Goal: Information Seeking & Learning: Check status

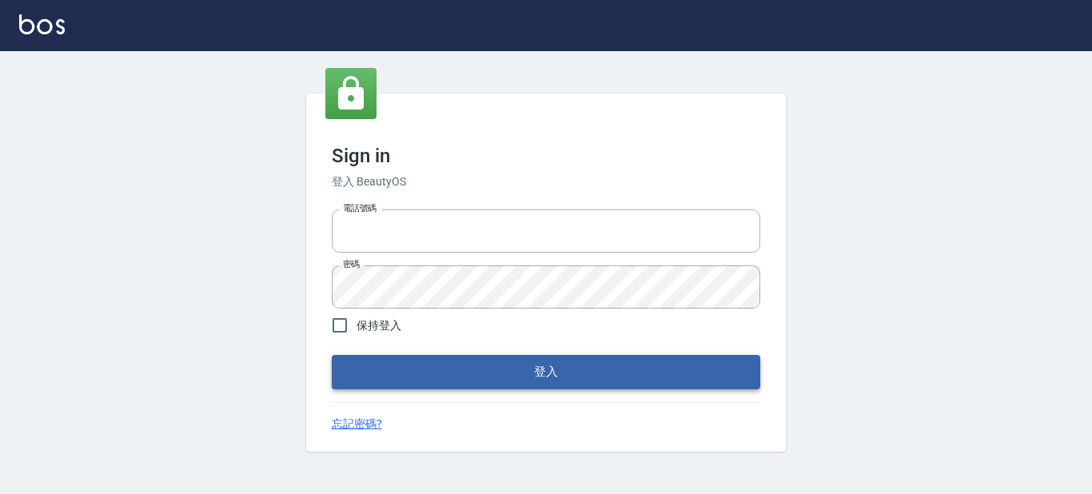
type input "2419711"
click at [432, 378] on button "登入" at bounding box center [546, 372] width 428 height 34
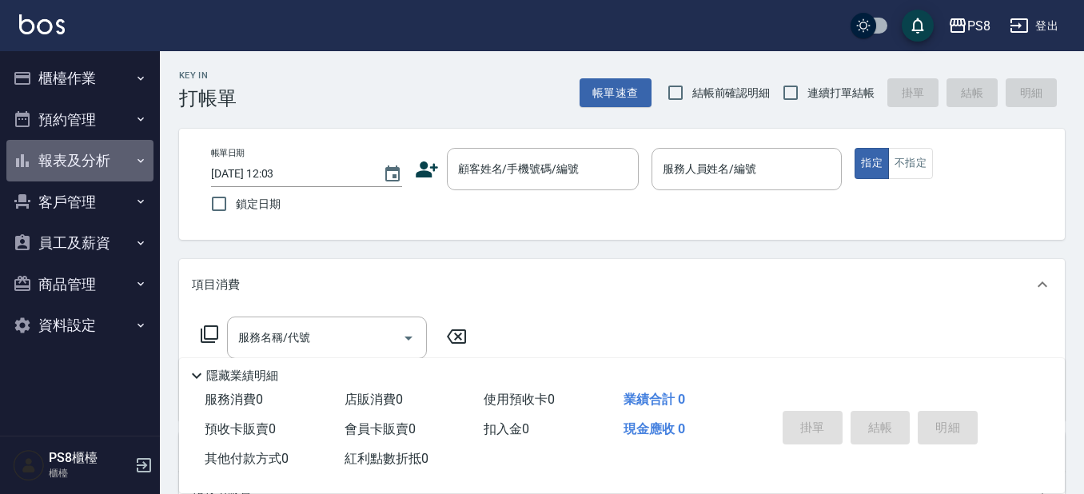
click at [88, 167] on button "報表及分析" at bounding box center [79, 161] width 147 height 42
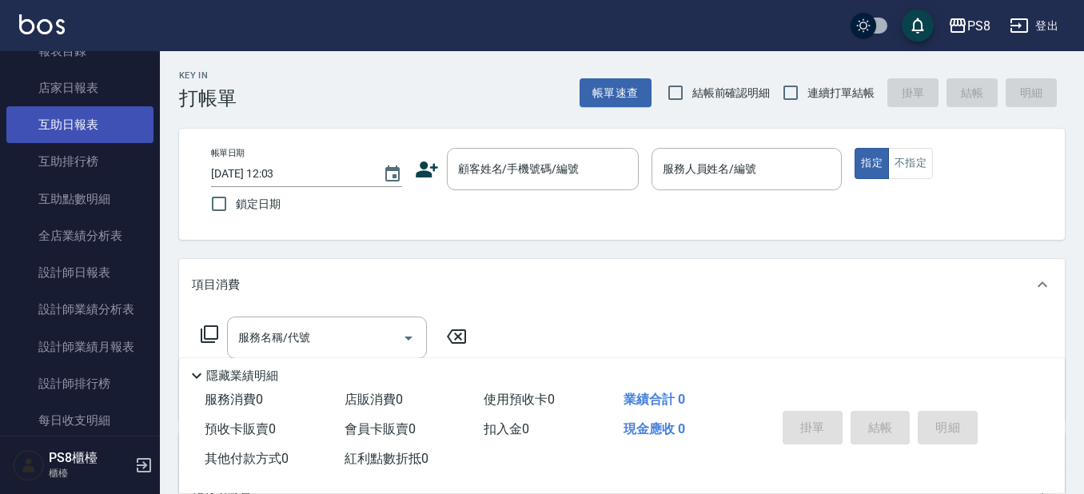
scroll to position [160, 0]
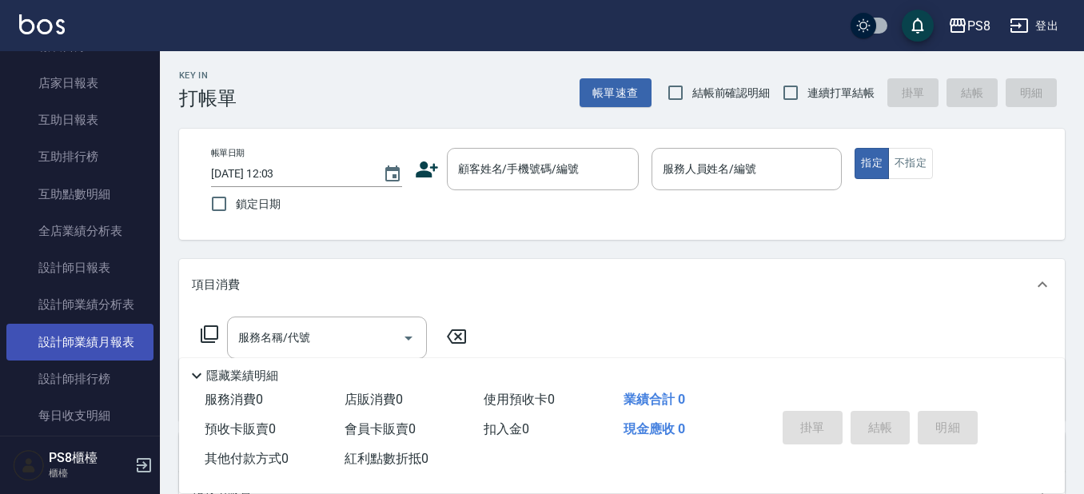
click at [104, 353] on link "設計師業績月報表" at bounding box center [79, 342] width 147 height 37
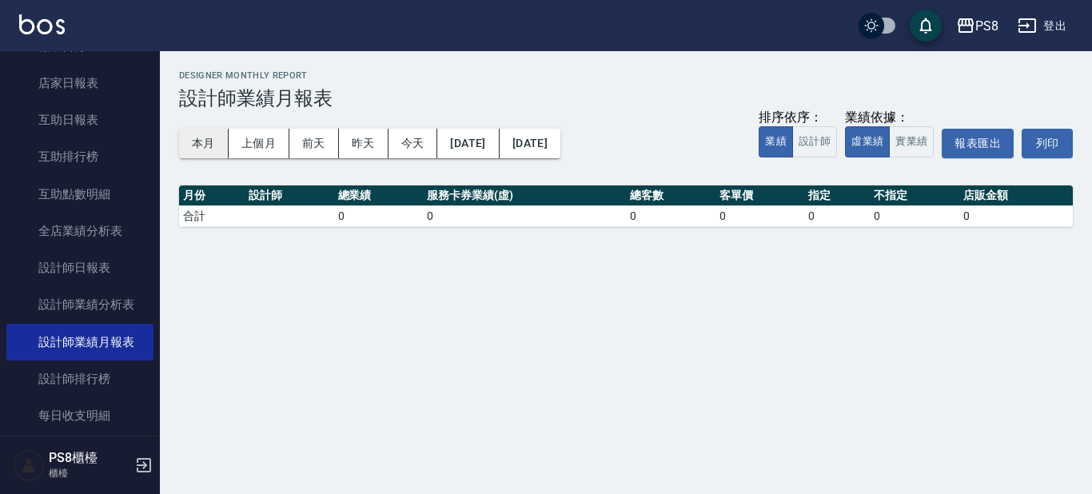
click at [202, 138] on button "本月" at bounding box center [204, 144] width 50 height 30
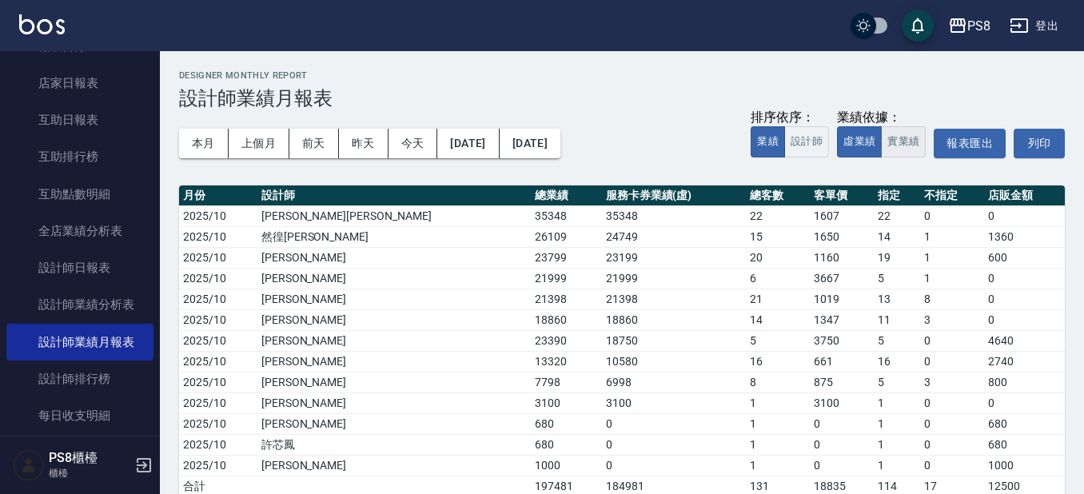
click at [894, 138] on button "實業績" at bounding box center [903, 141] width 45 height 31
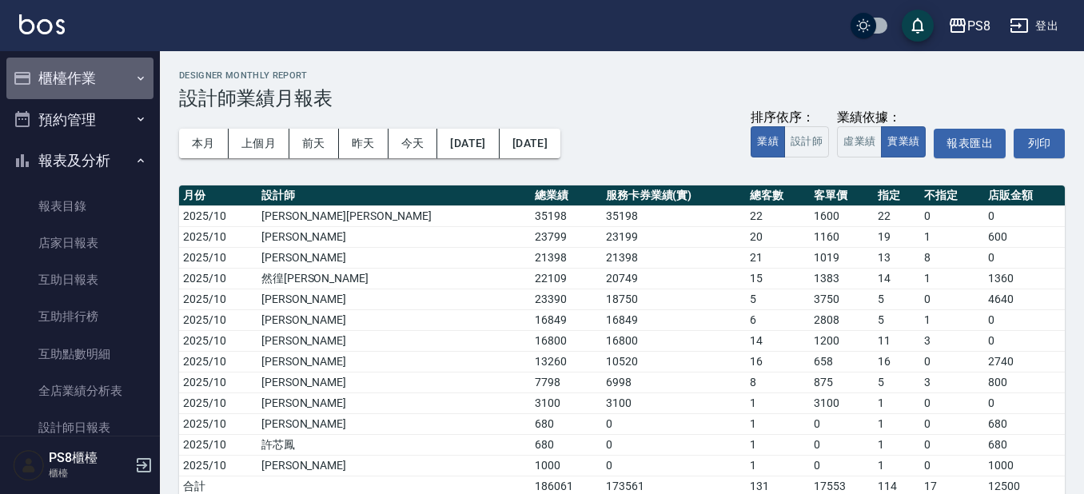
click at [118, 78] on button "櫃檯作業" at bounding box center [79, 79] width 147 height 42
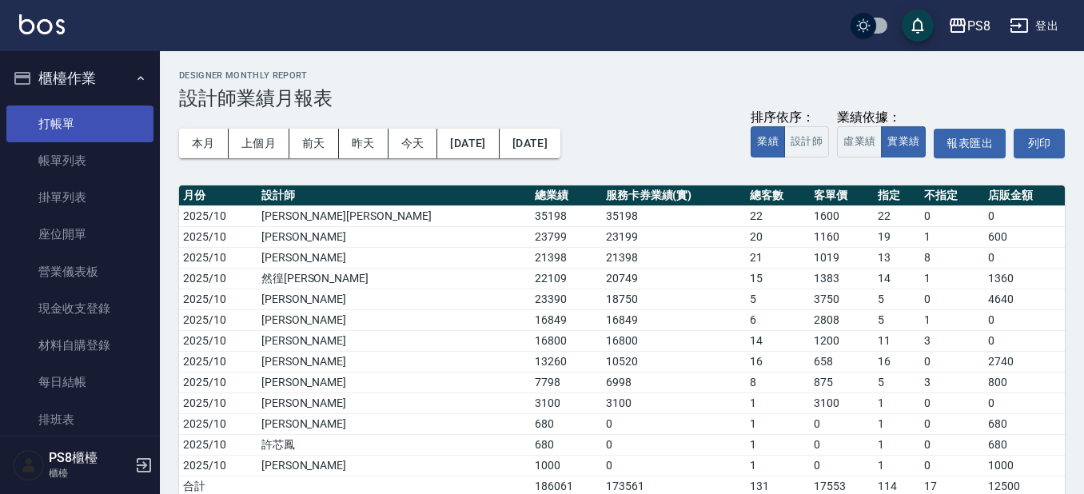
click at [115, 116] on link "打帳單" at bounding box center [79, 124] width 147 height 37
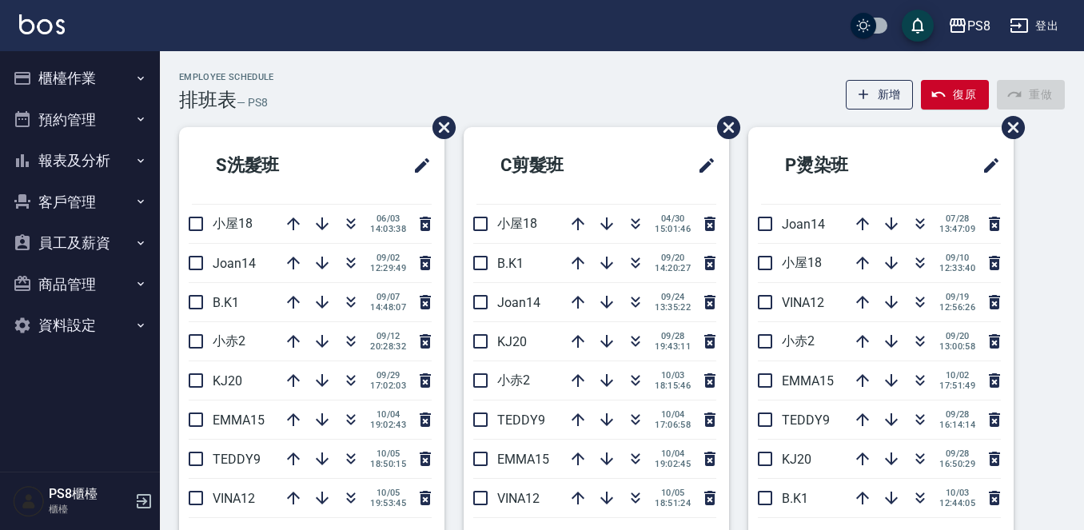
click at [29, 154] on icon "button" at bounding box center [22, 160] width 19 height 19
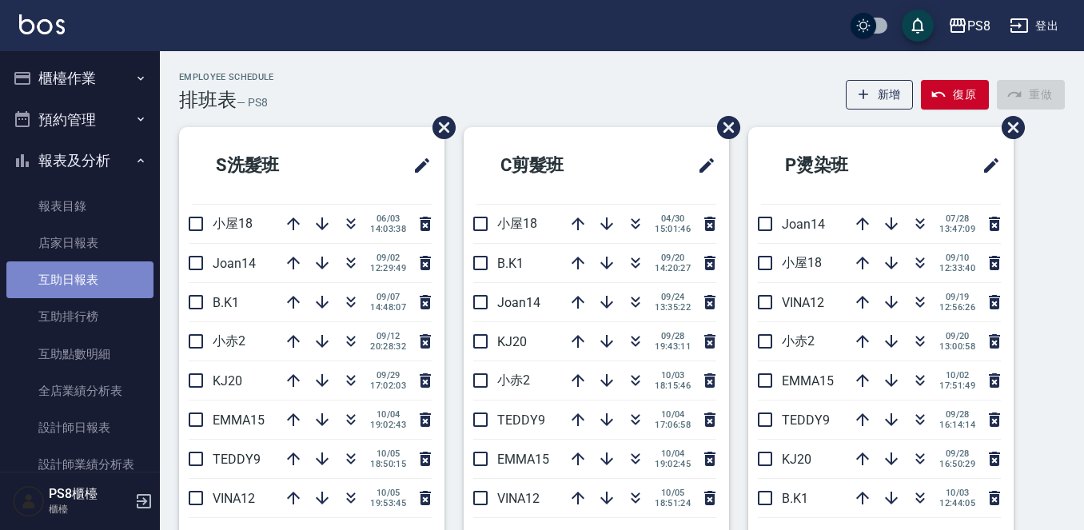
click at [93, 286] on link "互助日報表" at bounding box center [79, 279] width 147 height 37
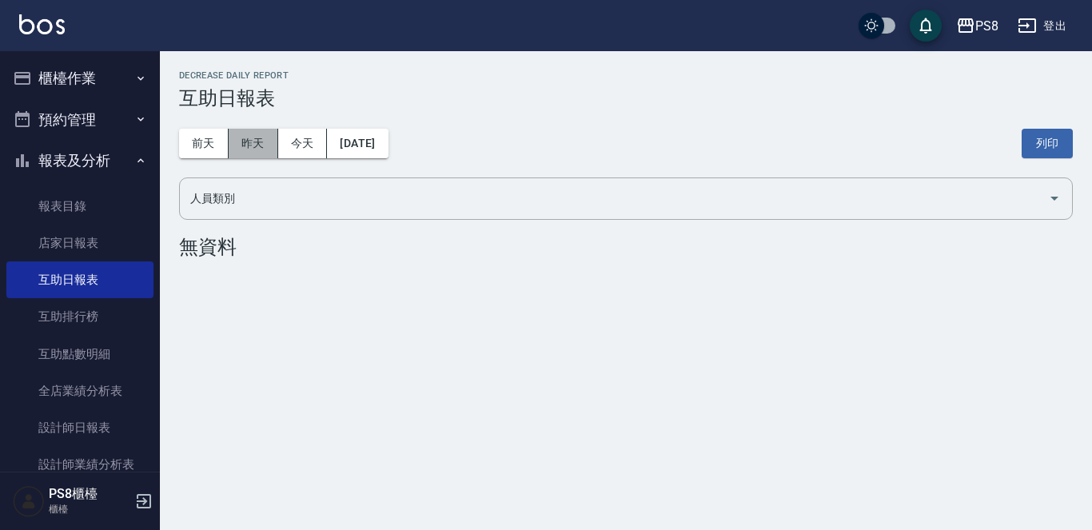
click at [255, 155] on button "昨天" at bounding box center [254, 144] width 50 height 30
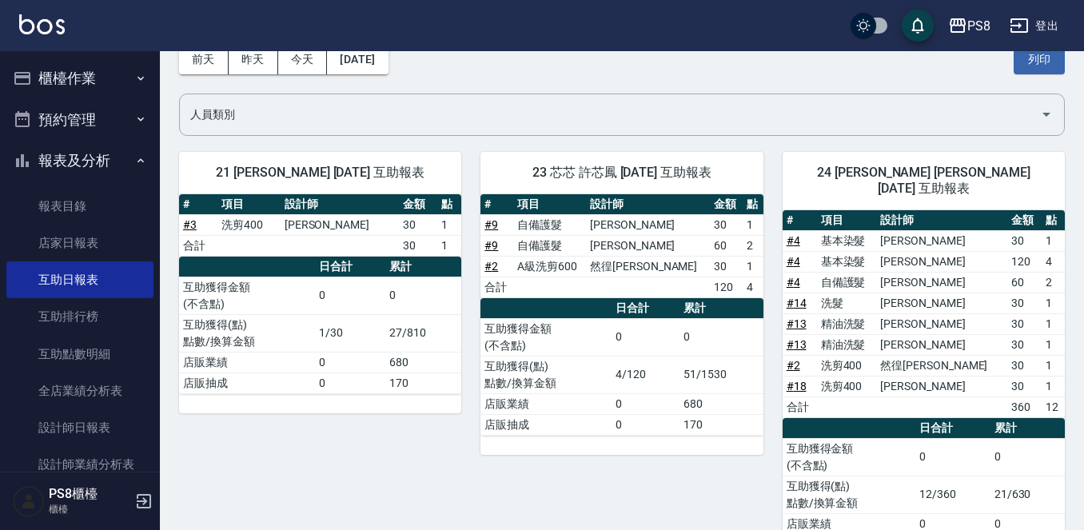
scroll to position [80, 0]
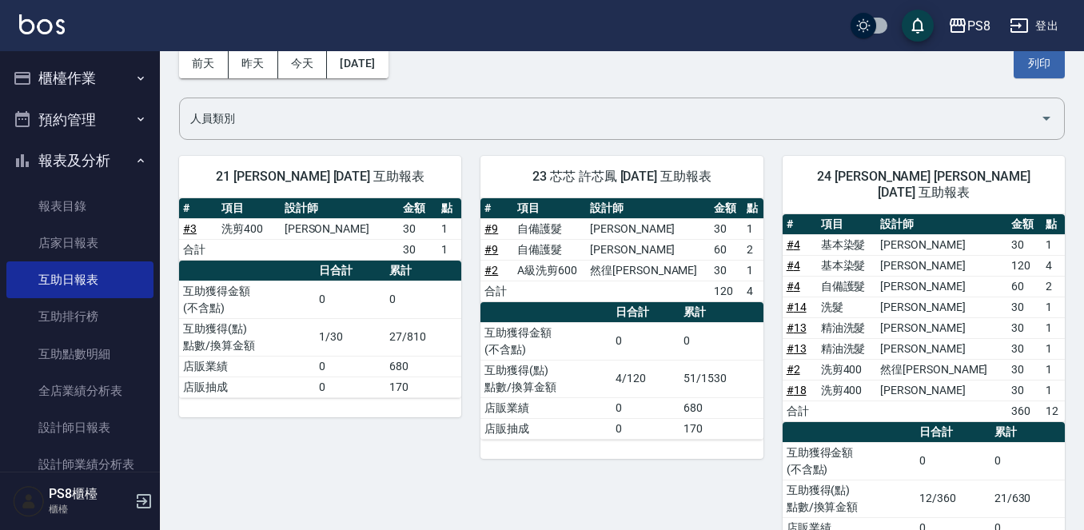
click at [45, 84] on button "櫃檯作業" at bounding box center [79, 79] width 147 height 42
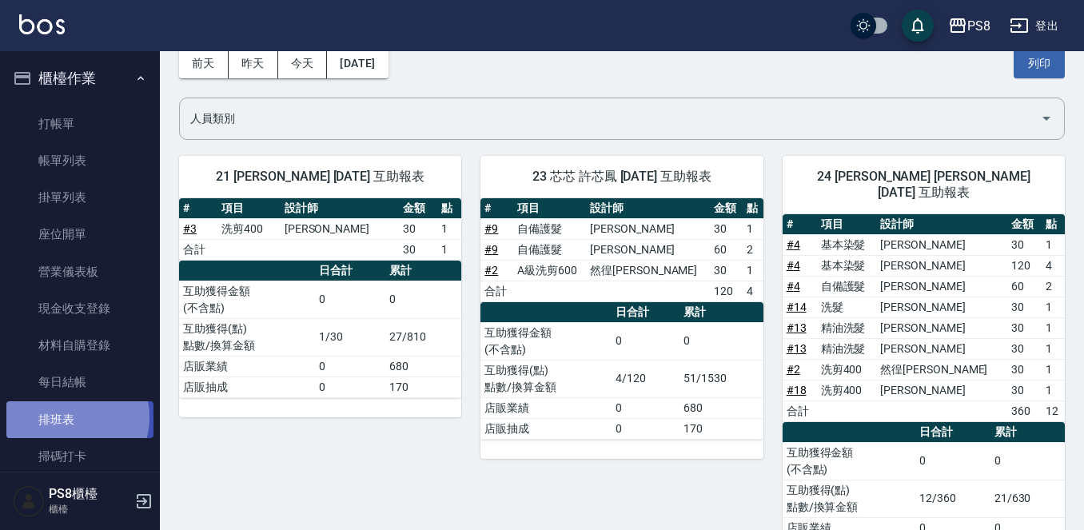
drag, startPoint x: 66, startPoint y: 416, endPoint x: 56, endPoint y: 409, distance: 12.6
click at [66, 414] on link "排班表" at bounding box center [79, 419] width 147 height 37
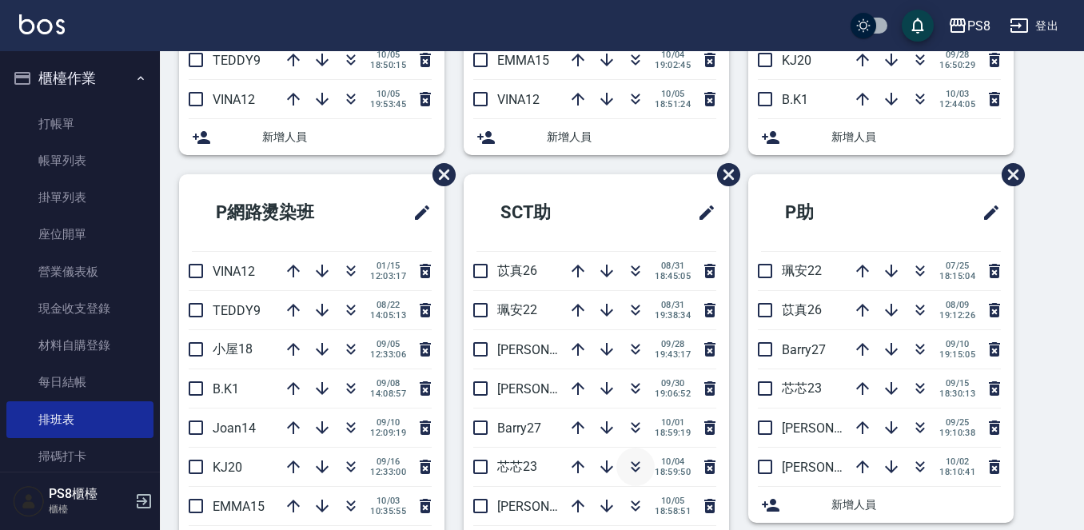
scroll to position [480, 0]
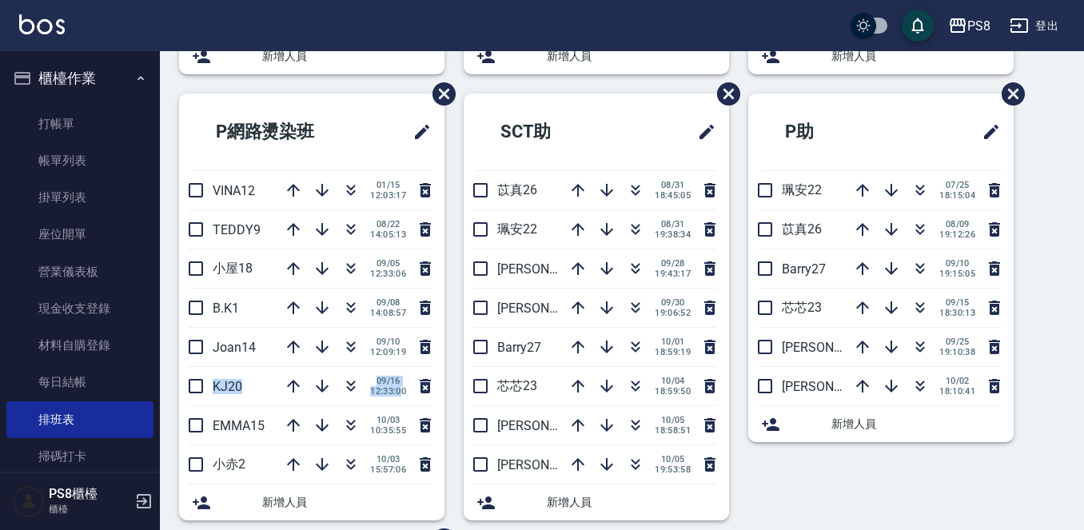
drag, startPoint x: 406, startPoint y: 392, endPoint x: 372, endPoint y: 333, distance: 68.4
click at [401, 384] on div "09/16 12:33:00" at bounding box center [354, 386] width 161 height 38
click at [59, 66] on button "櫃檯作業" at bounding box center [79, 79] width 147 height 42
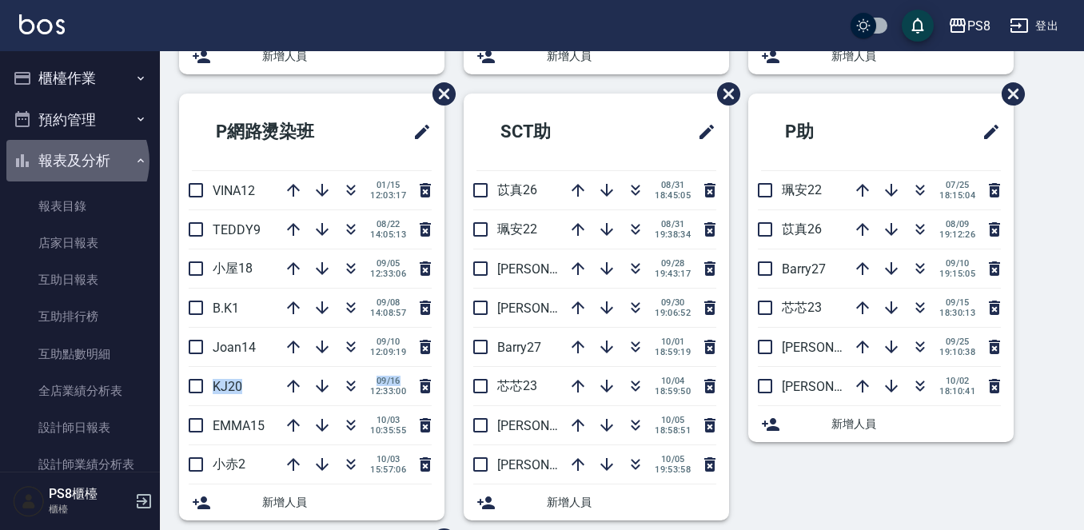
click at [77, 164] on button "報表及分析" at bounding box center [79, 161] width 147 height 42
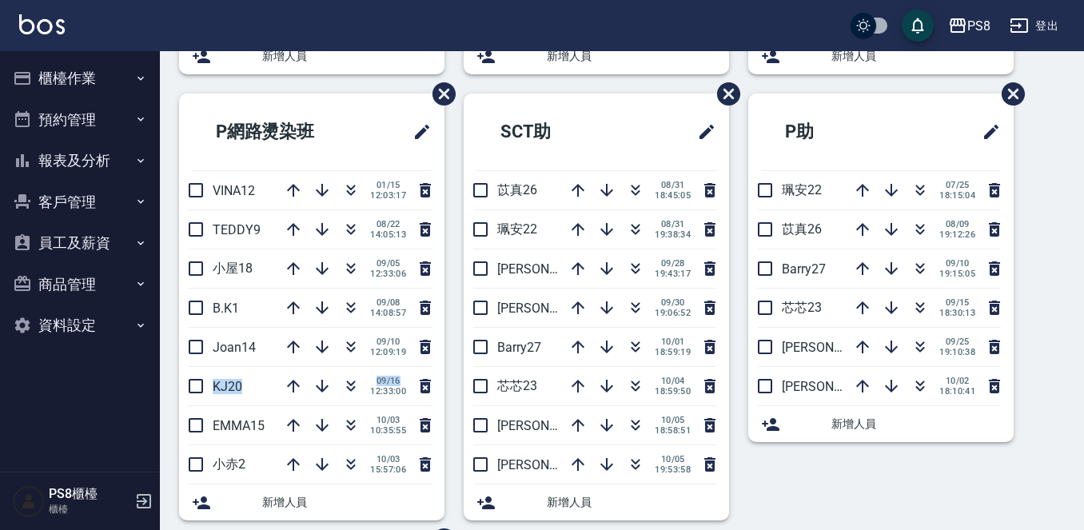
click at [109, 65] on button "櫃檯作業" at bounding box center [79, 79] width 147 height 42
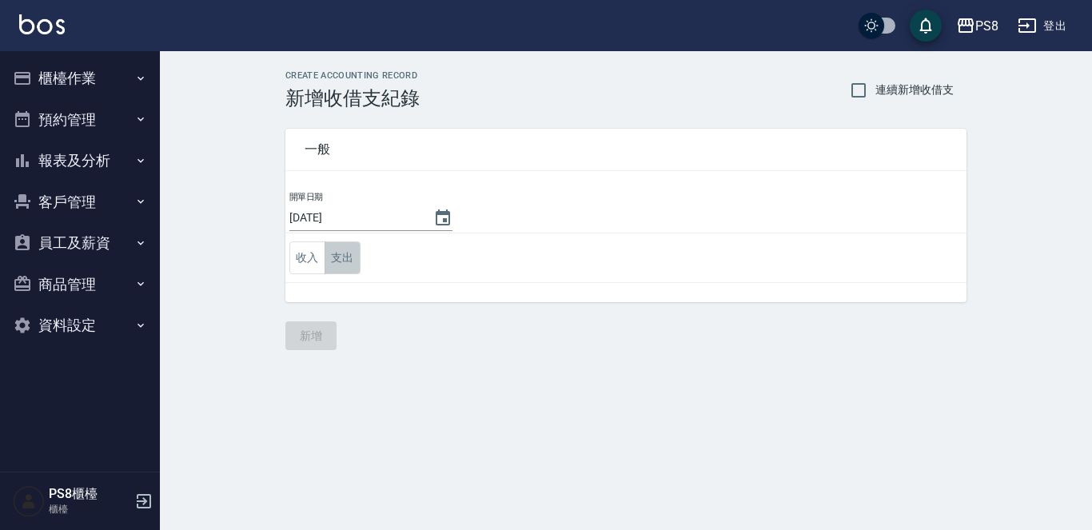
click at [355, 265] on button "支出" at bounding box center [343, 257] width 36 height 33
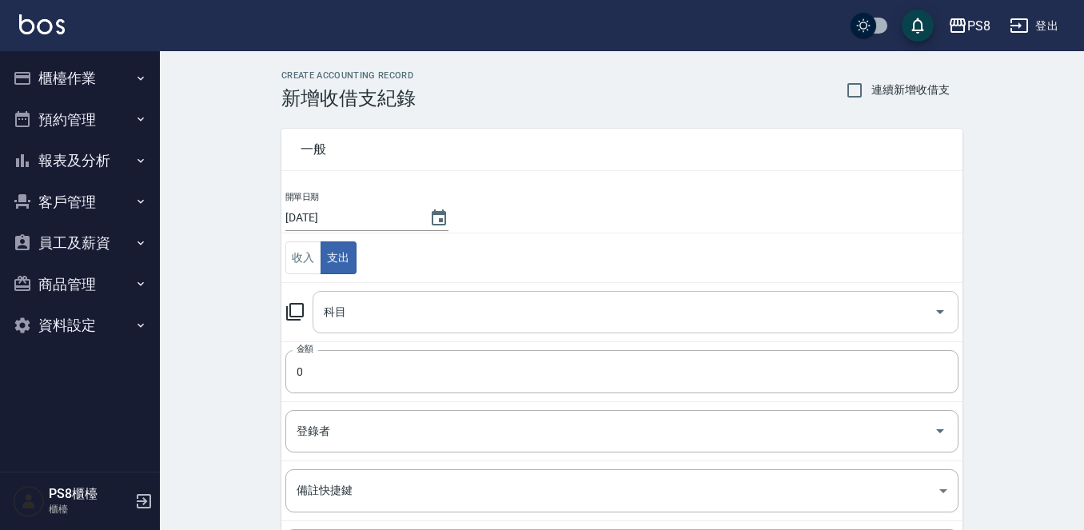
click at [432, 323] on input "科目" at bounding box center [624, 312] width 608 height 28
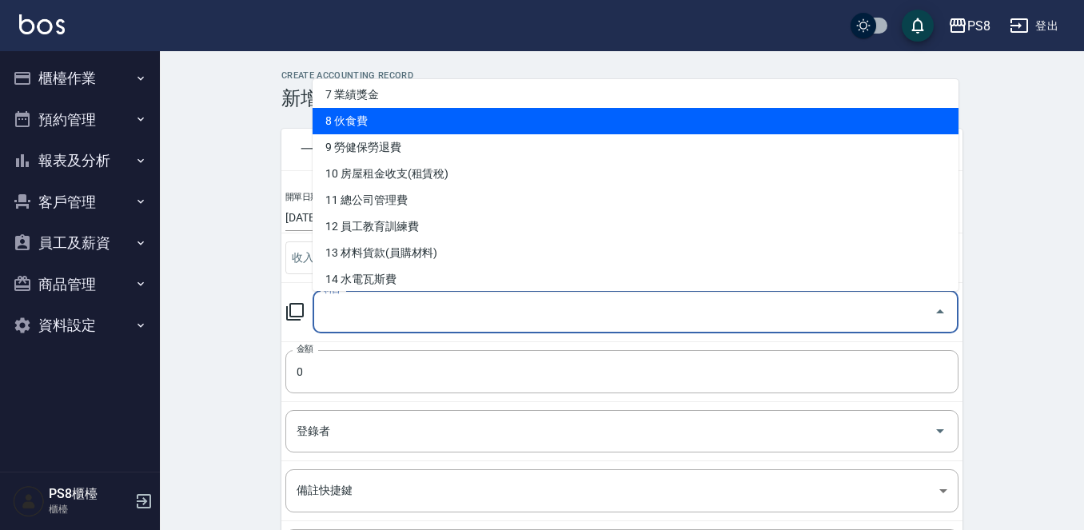
scroll to position [240, 0]
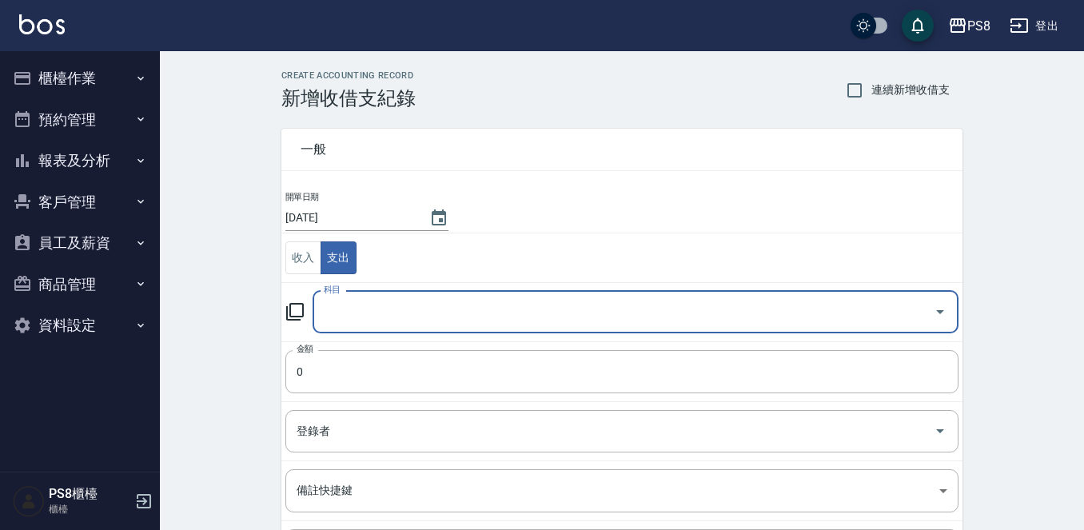
drag, startPoint x: 392, startPoint y: 293, endPoint x: 389, endPoint y: 313, distance: 20.2
click at [389, 313] on div "科目" at bounding box center [636, 312] width 646 height 42
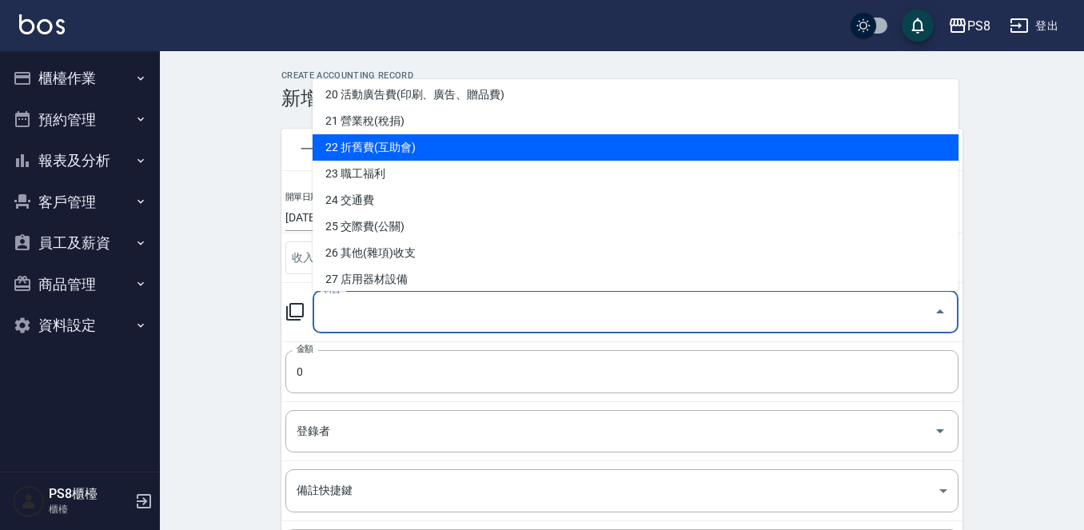
scroll to position [560, 0]
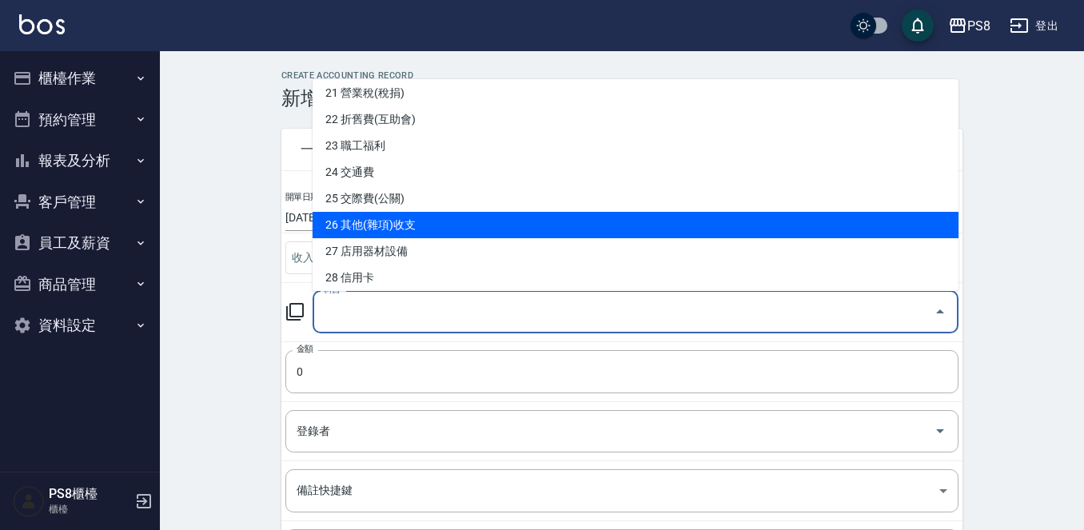
click at [397, 222] on li "26 其他(雜項)收支" at bounding box center [636, 225] width 646 height 26
type input "26 其他(雜項)收支"
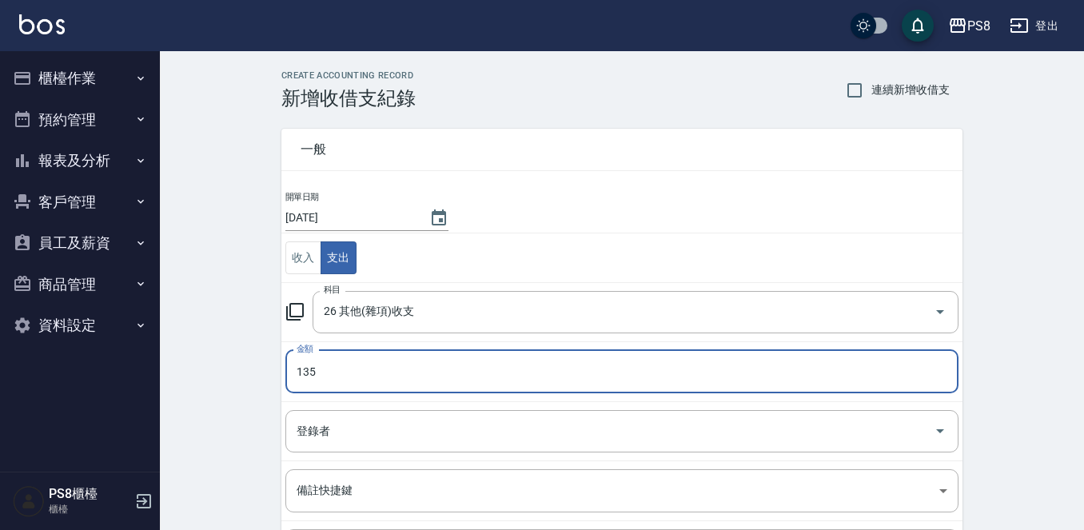
type input "135"
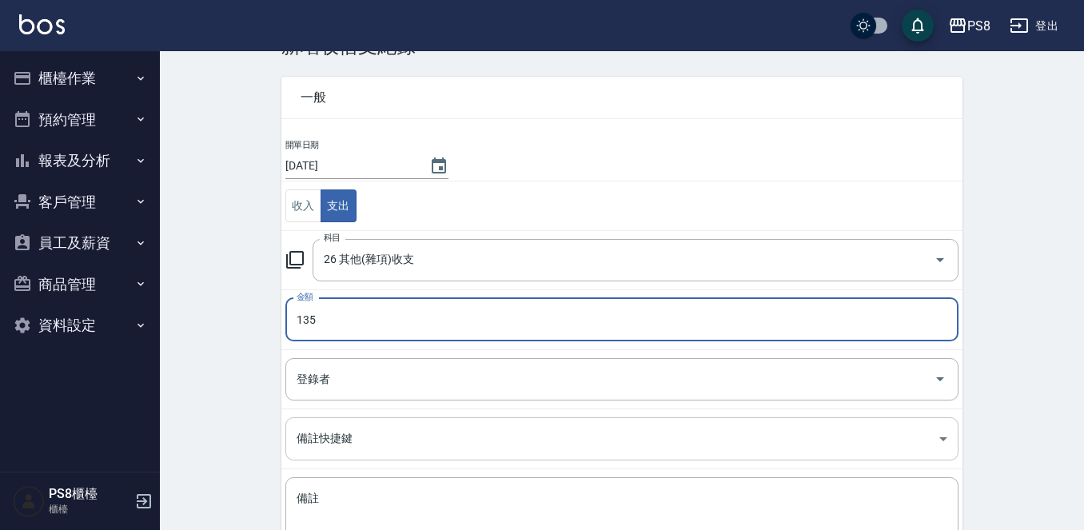
scroll to position [80, 0]
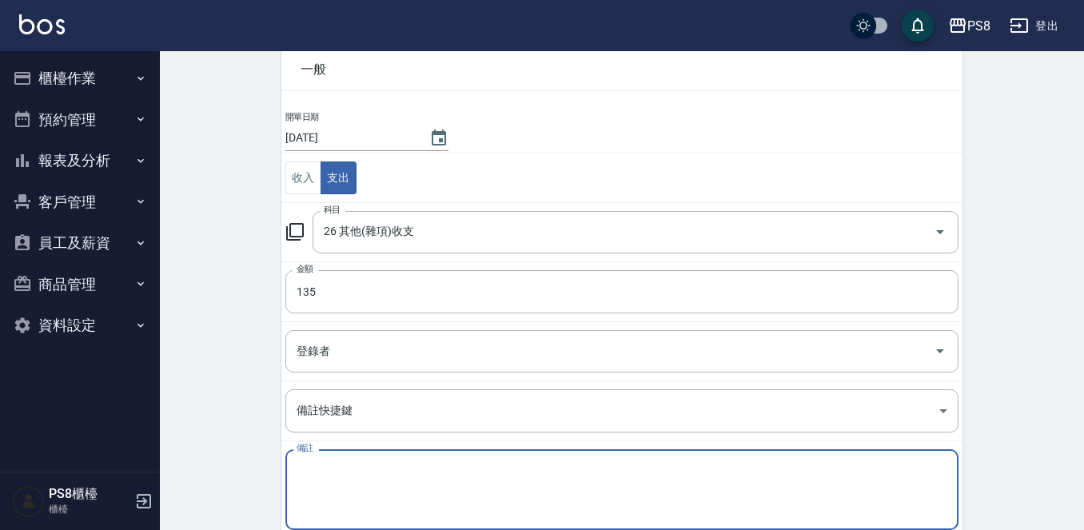
click at [551, 472] on textarea "備註" at bounding box center [622, 490] width 651 height 54
type textarea "1"
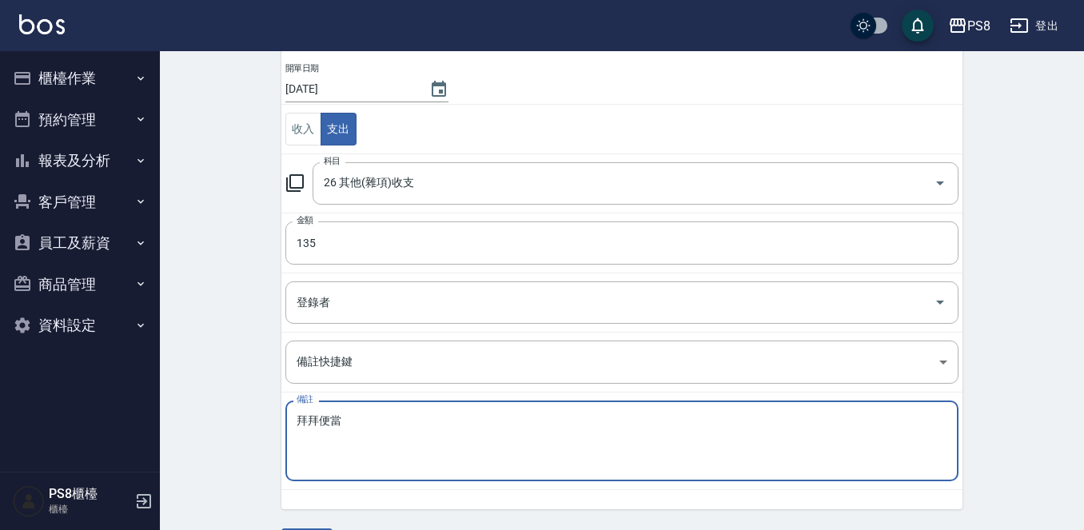
scroll to position [176, 0]
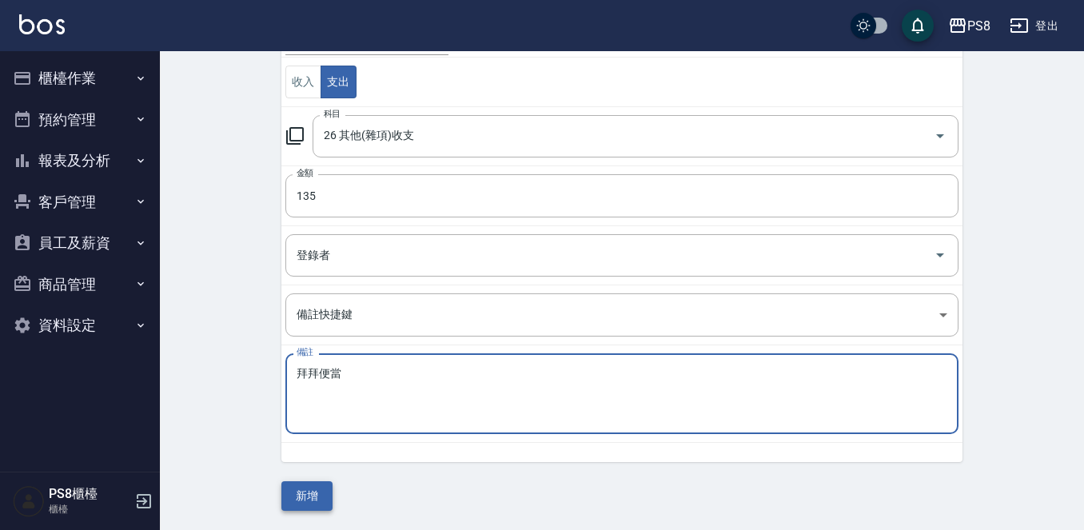
type textarea "拜拜便當"
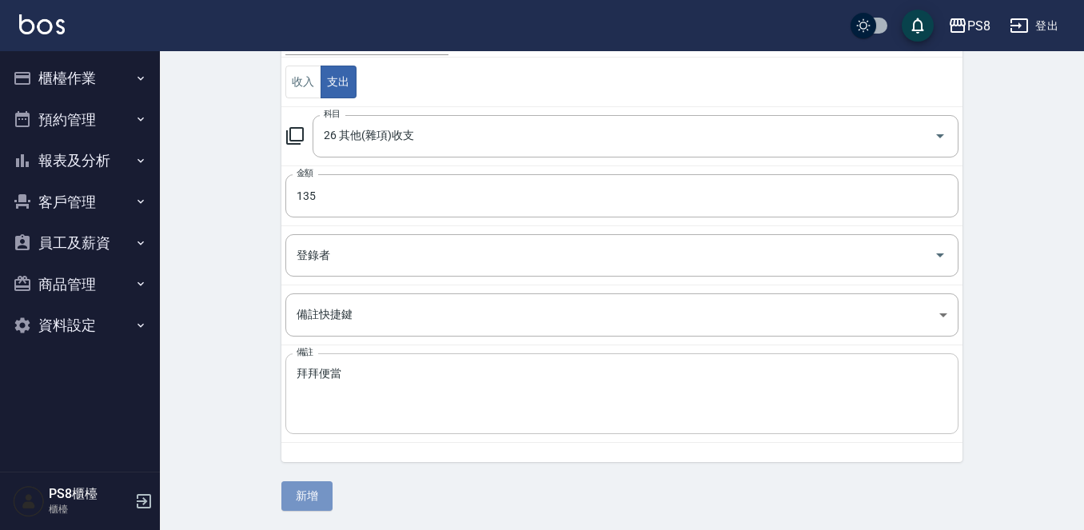
drag, startPoint x: 291, startPoint y: 491, endPoint x: 358, endPoint y: 391, distance: 120.4
click at [292, 491] on button "新增" at bounding box center [306, 496] width 51 height 30
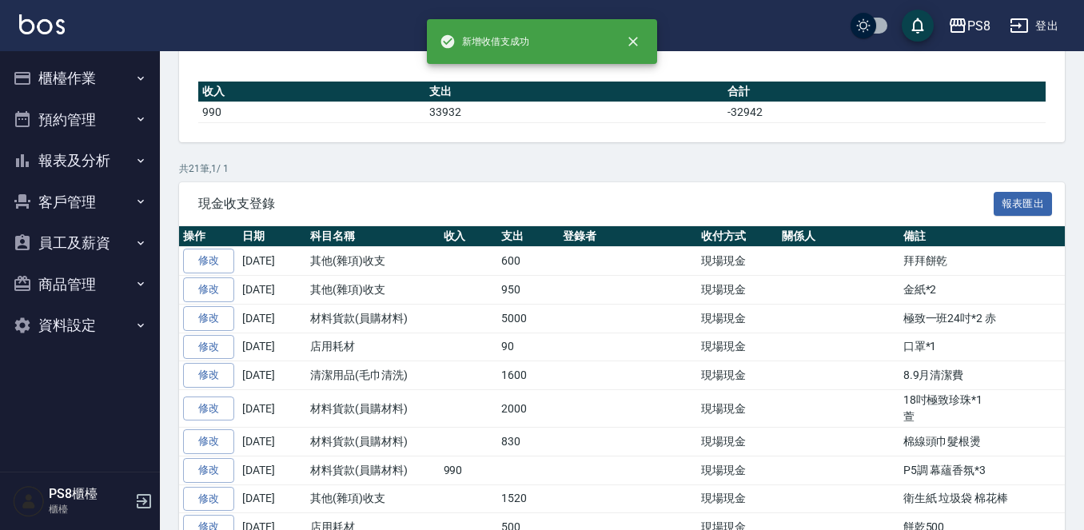
scroll to position [157, 0]
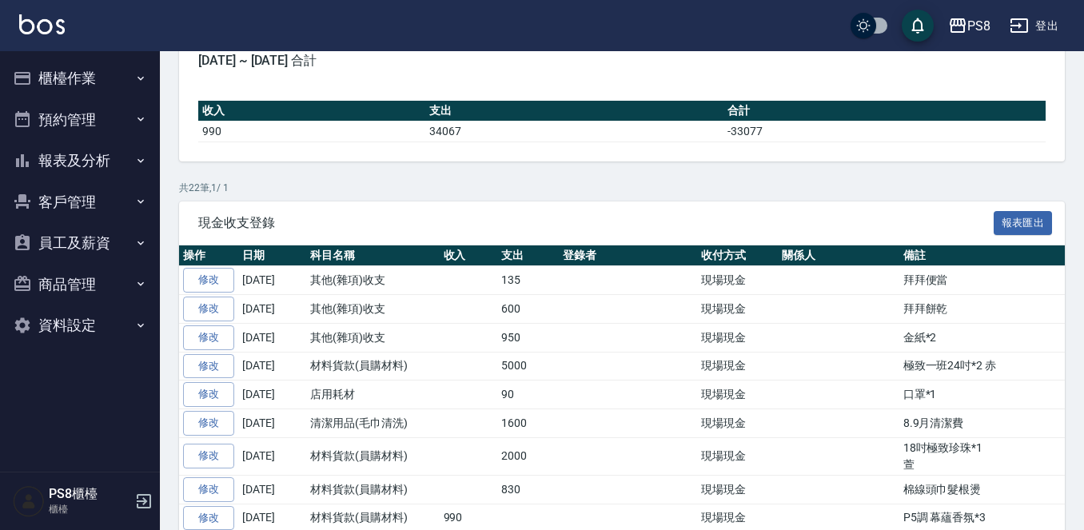
click at [92, 78] on button "櫃檯作業" at bounding box center [79, 79] width 147 height 42
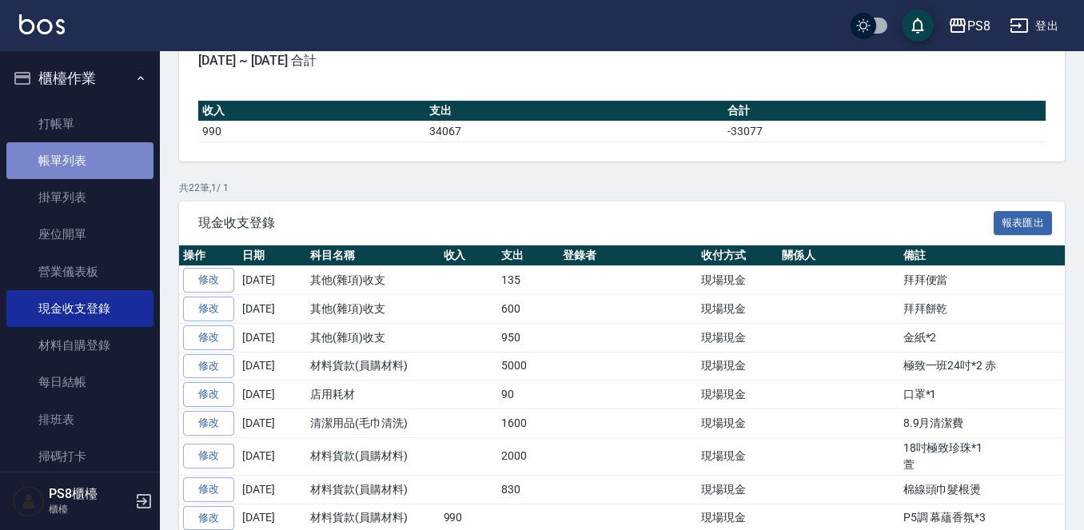
click at [87, 154] on link "帳單列表" at bounding box center [79, 160] width 147 height 37
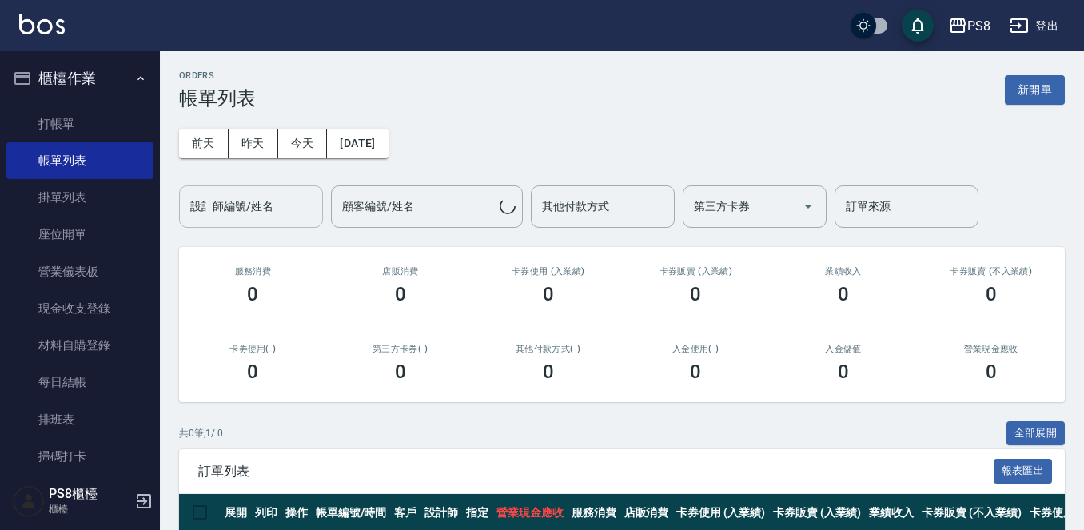
drag, startPoint x: 241, startPoint y: 220, endPoint x: 228, endPoint y: 201, distance: 23.1
click at [241, 221] on div "設計師編號/姓名" at bounding box center [251, 206] width 144 height 42
click at [375, 150] on button "[DATE]" at bounding box center [357, 144] width 61 height 30
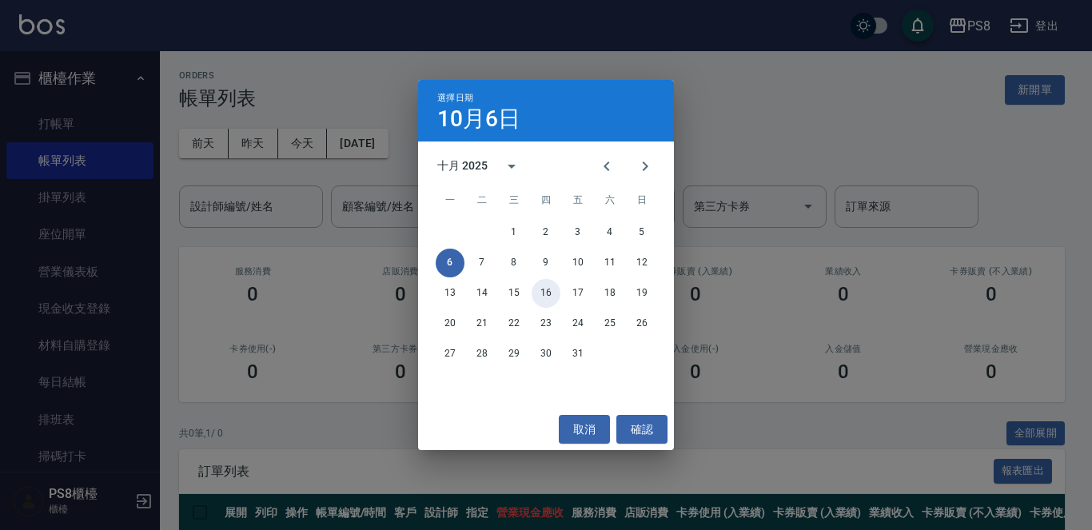
click at [545, 289] on button "16" at bounding box center [546, 293] width 29 height 29
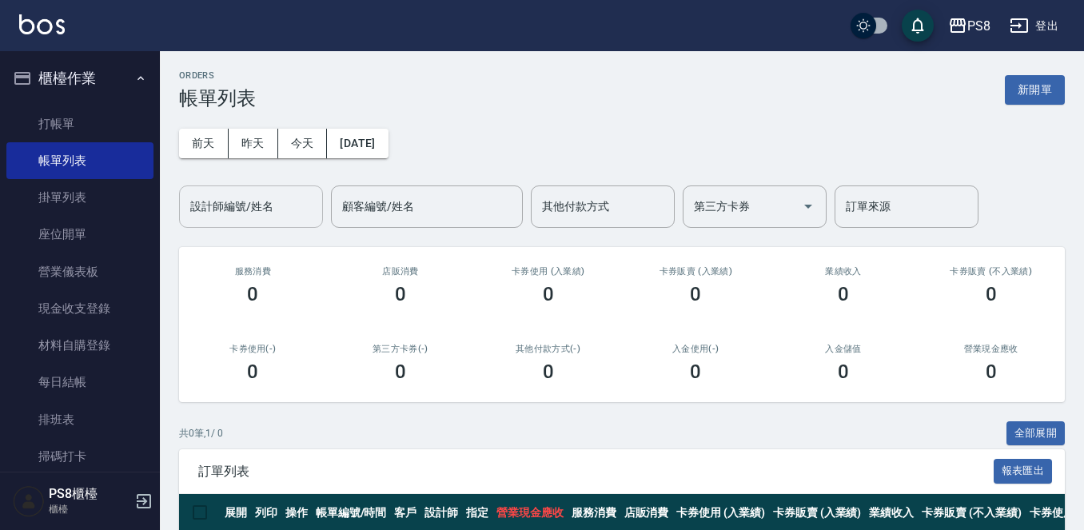
click at [268, 215] on input "設計師編號/姓名" at bounding box center [251, 207] width 130 height 28
type input "KJ-20"
click at [386, 147] on button "2025/10/16" at bounding box center [357, 144] width 61 height 30
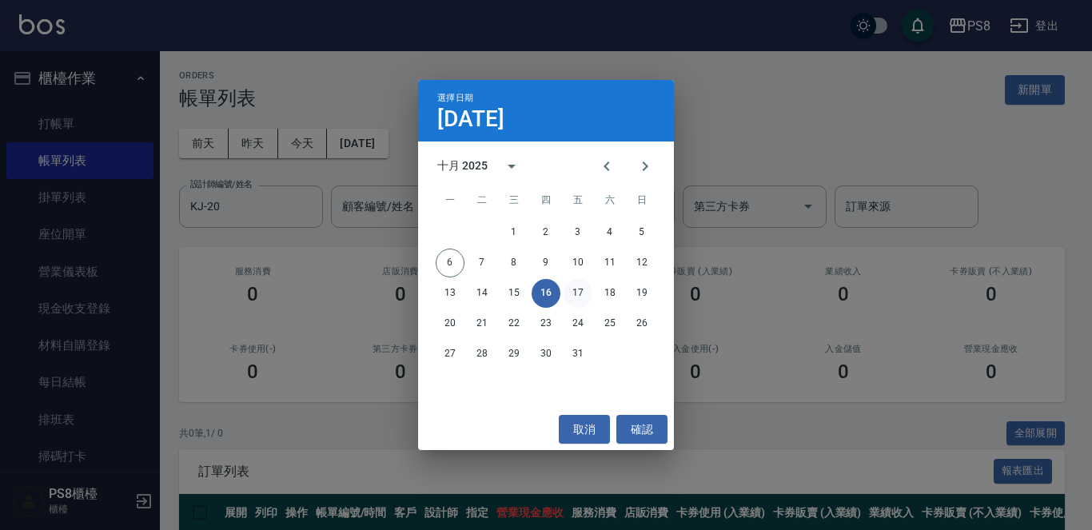
click at [580, 291] on button "17" at bounding box center [578, 293] width 29 height 29
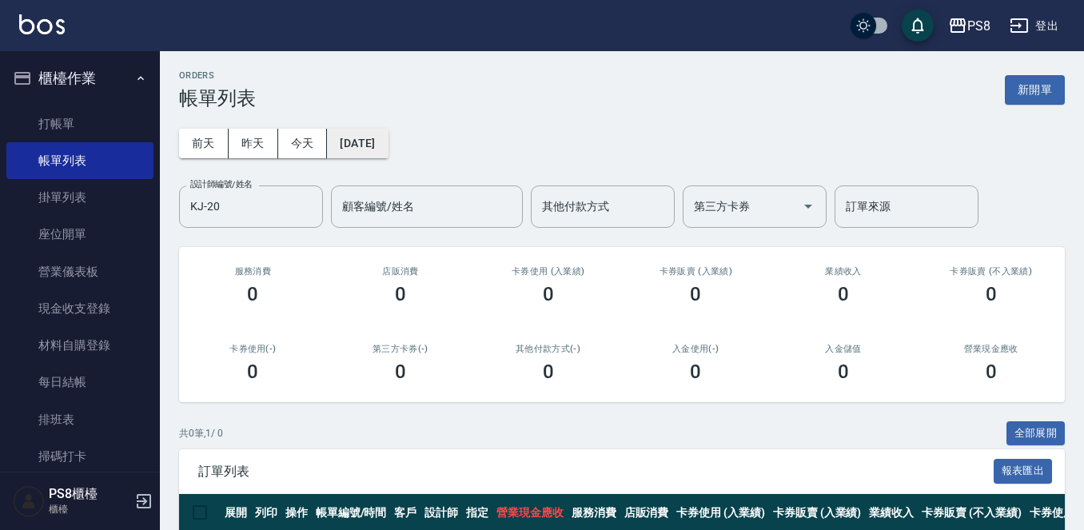
click at [361, 154] on button "2025/10/17" at bounding box center [357, 144] width 61 height 30
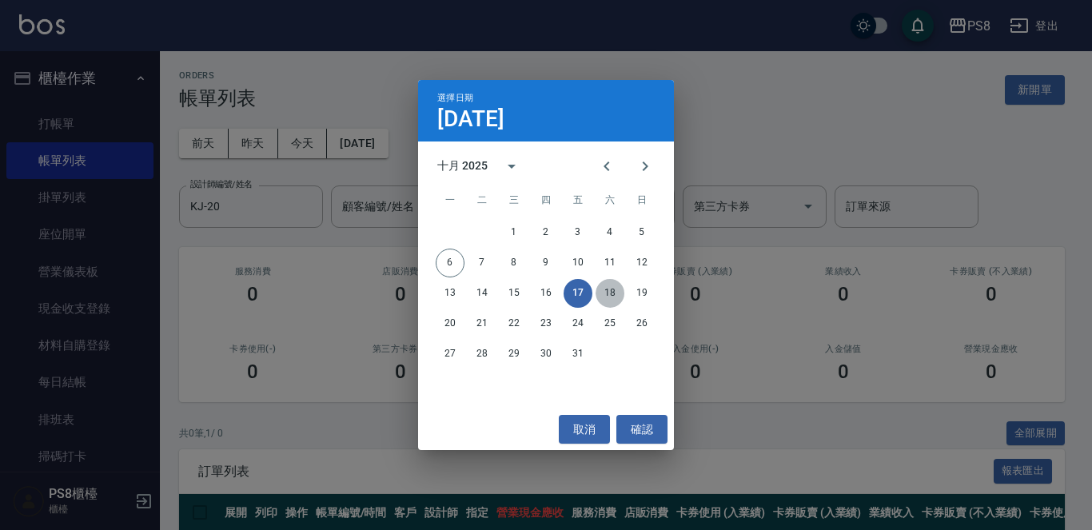
click at [609, 294] on button "18" at bounding box center [610, 293] width 29 height 29
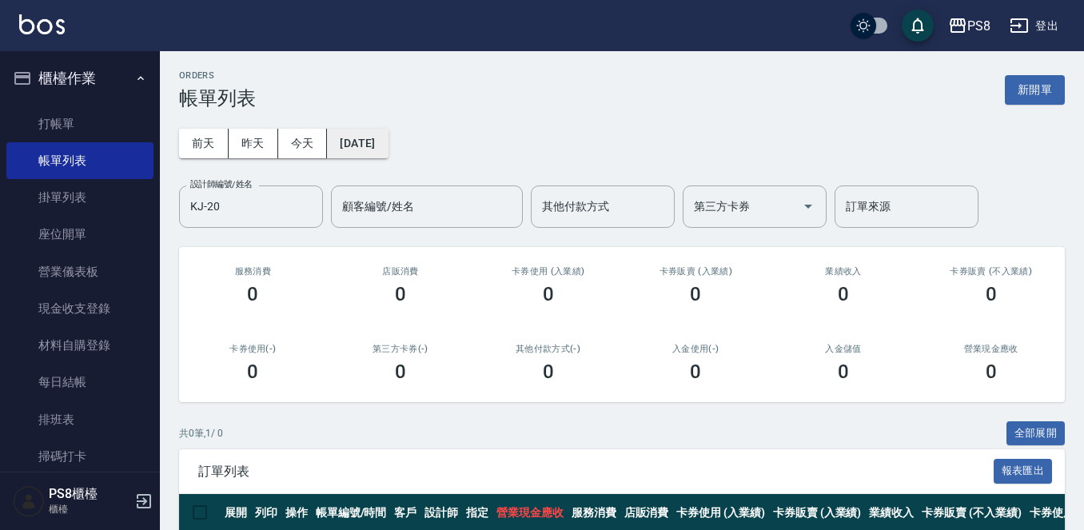
click at [361, 153] on button "2025/10/18" at bounding box center [357, 144] width 61 height 30
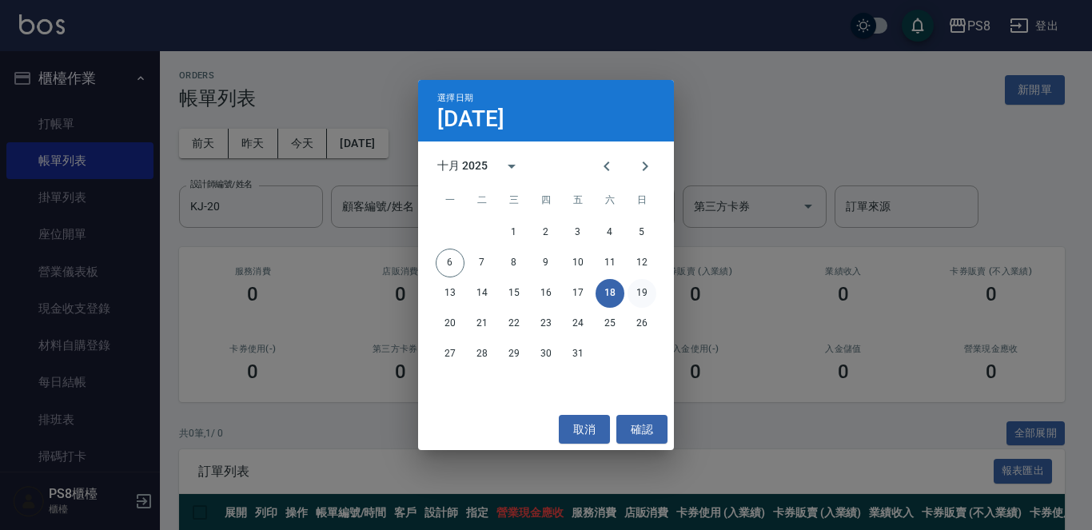
click at [640, 289] on button "19" at bounding box center [642, 293] width 29 height 29
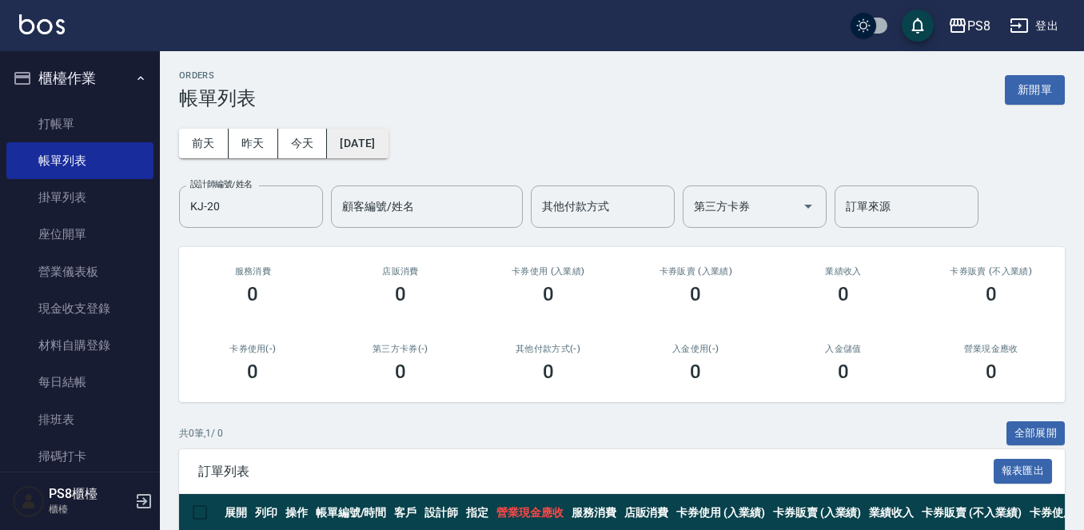
click at [381, 146] on button "2025/10/19" at bounding box center [357, 144] width 61 height 30
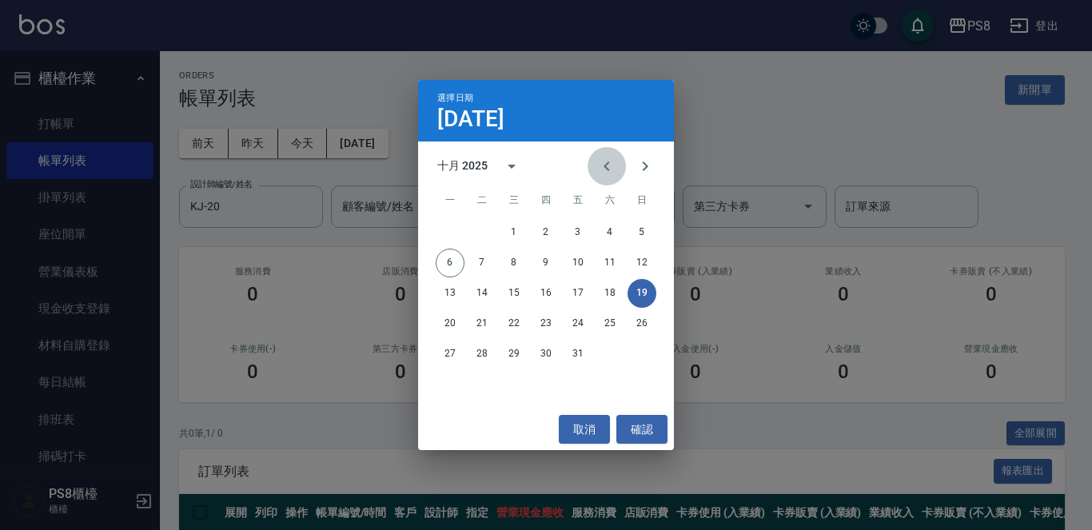
click at [598, 165] on icon "Previous month" at bounding box center [606, 166] width 19 height 19
click at [453, 293] on button "15" at bounding box center [450, 293] width 29 height 29
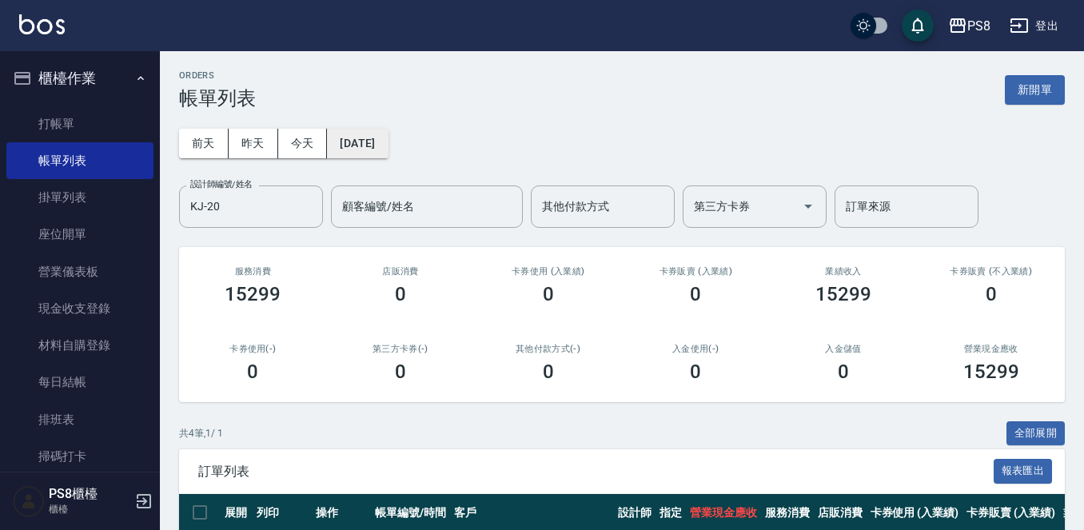
click at [385, 145] on button "2025/09/15" at bounding box center [357, 144] width 61 height 30
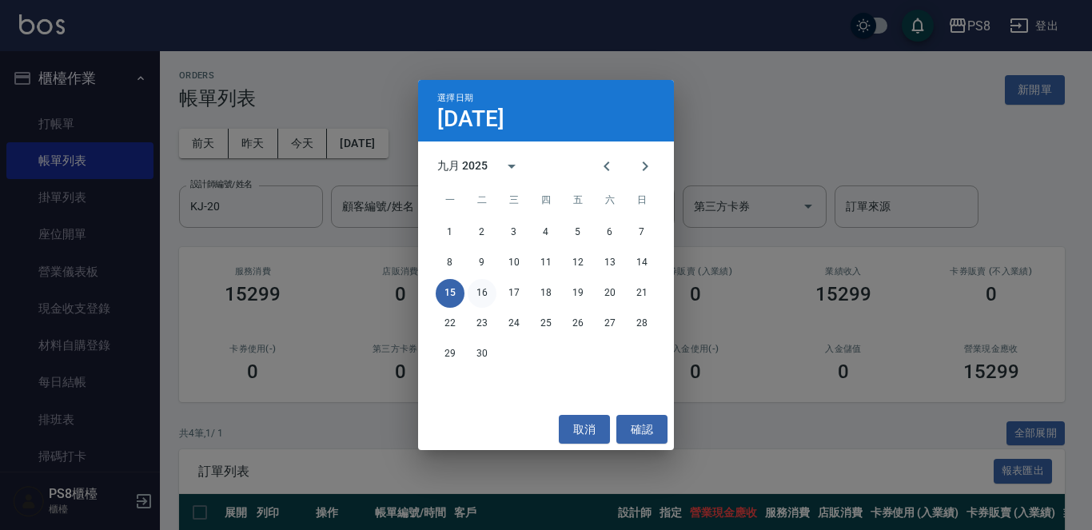
click at [484, 286] on button "16" at bounding box center [482, 293] width 29 height 29
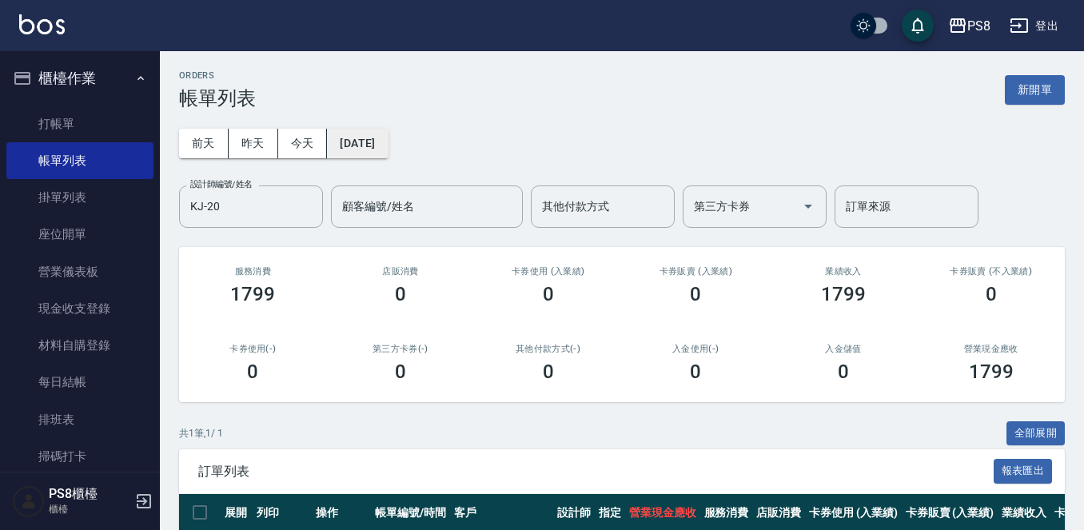
click at [376, 144] on button "2025/09/16" at bounding box center [357, 144] width 61 height 30
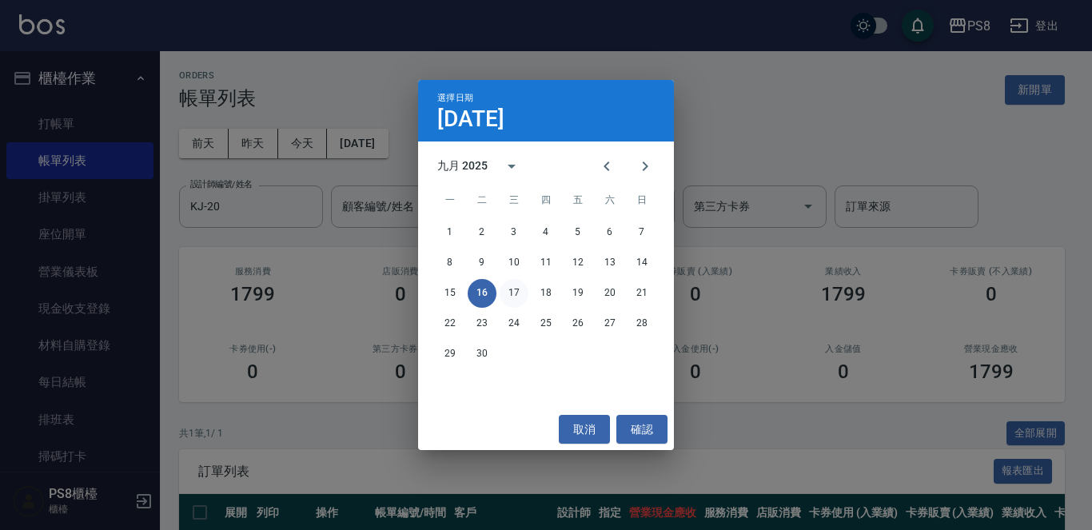
click at [509, 290] on button "17" at bounding box center [514, 293] width 29 height 29
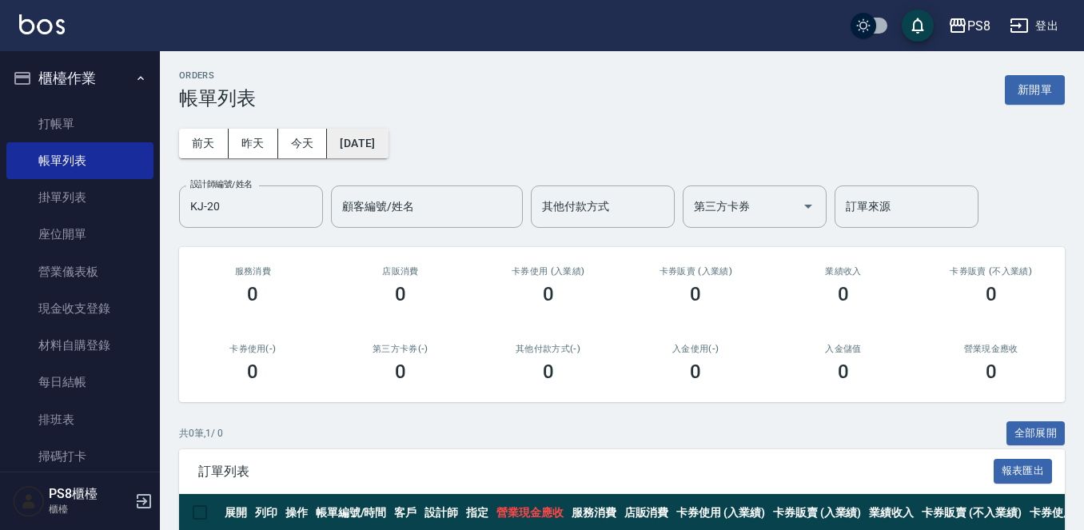
click at [388, 148] on button "2025/09/17" at bounding box center [357, 144] width 61 height 30
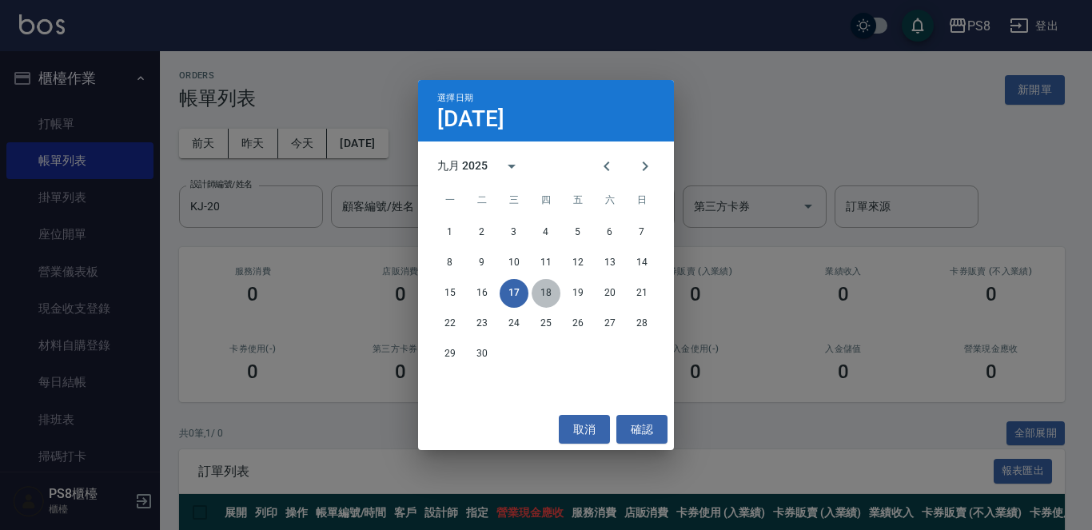
click at [551, 301] on button "18" at bounding box center [546, 293] width 29 height 29
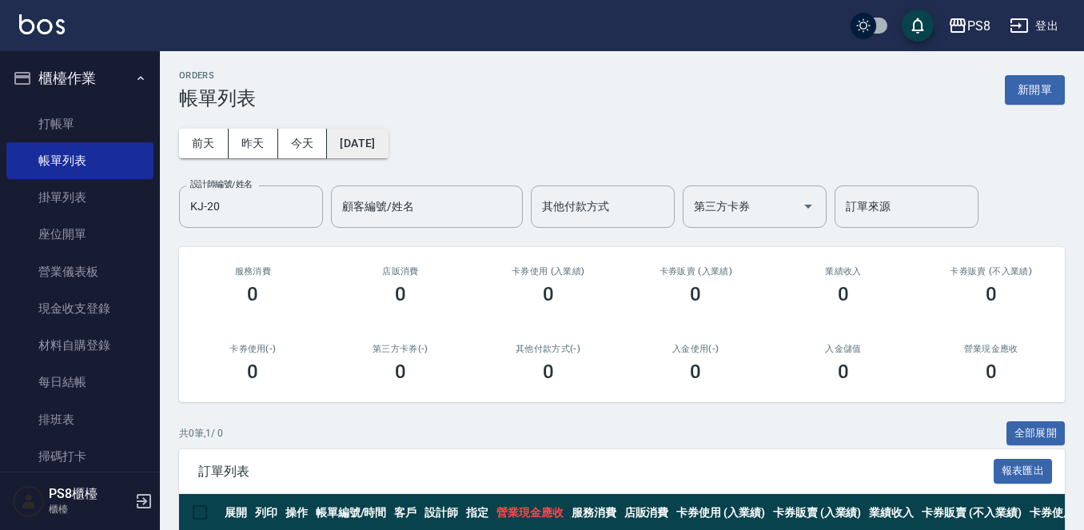
click at [372, 157] on button "2025/09/18" at bounding box center [357, 144] width 61 height 30
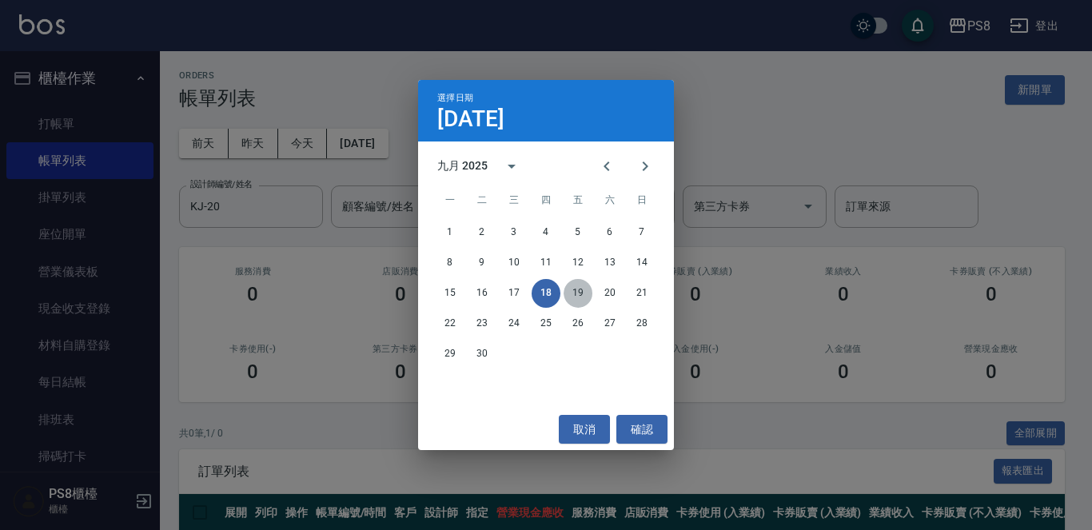
click at [578, 282] on button "19" at bounding box center [578, 293] width 29 height 29
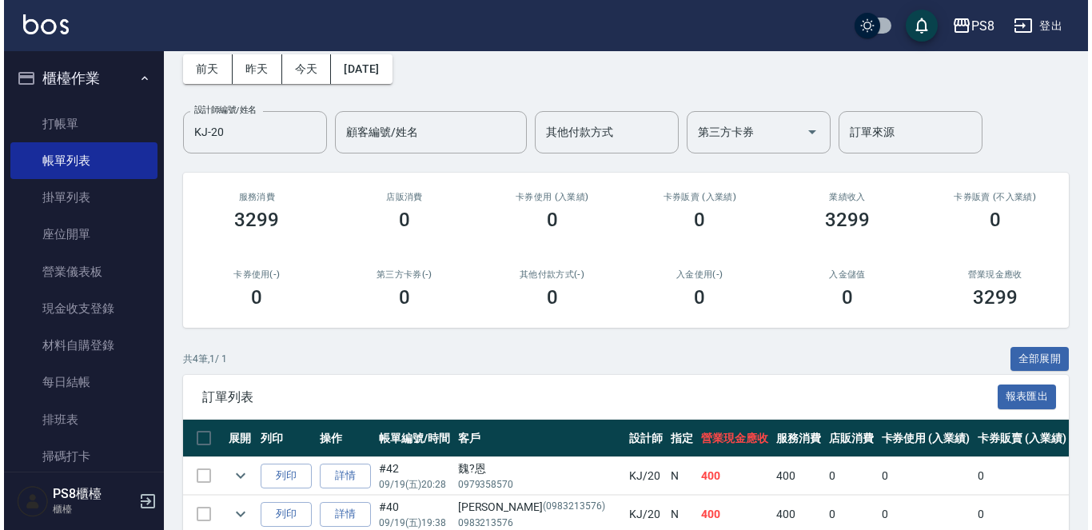
scroll to position [71, 0]
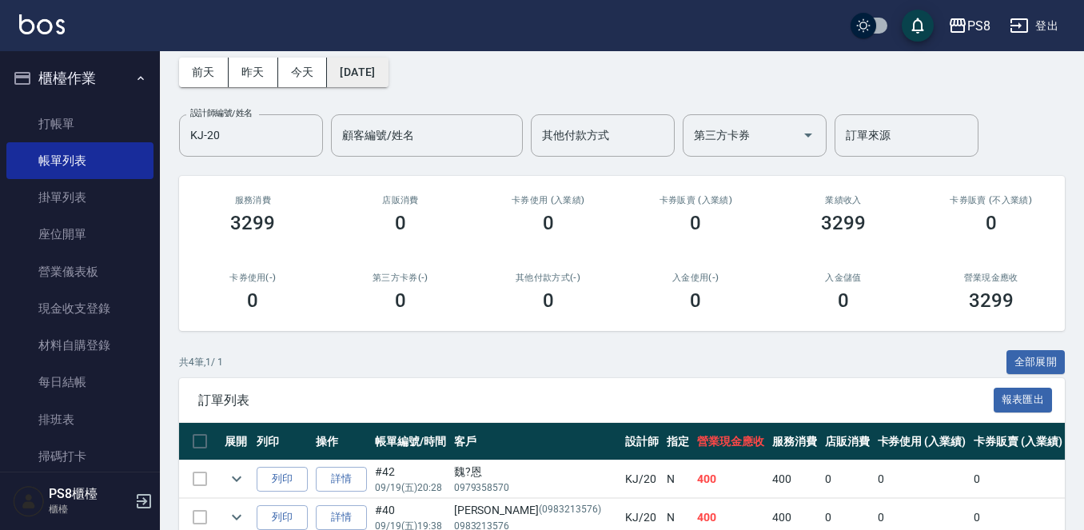
click at [351, 64] on button "2025/09/19" at bounding box center [357, 73] width 61 height 30
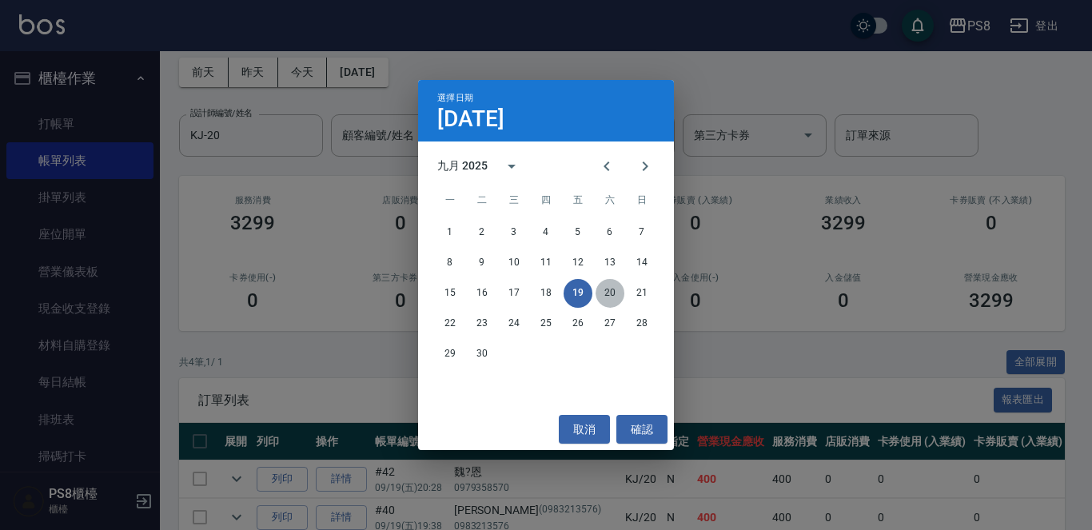
click at [606, 294] on button "20" at bounding box center [610, 293] width 29 height 29
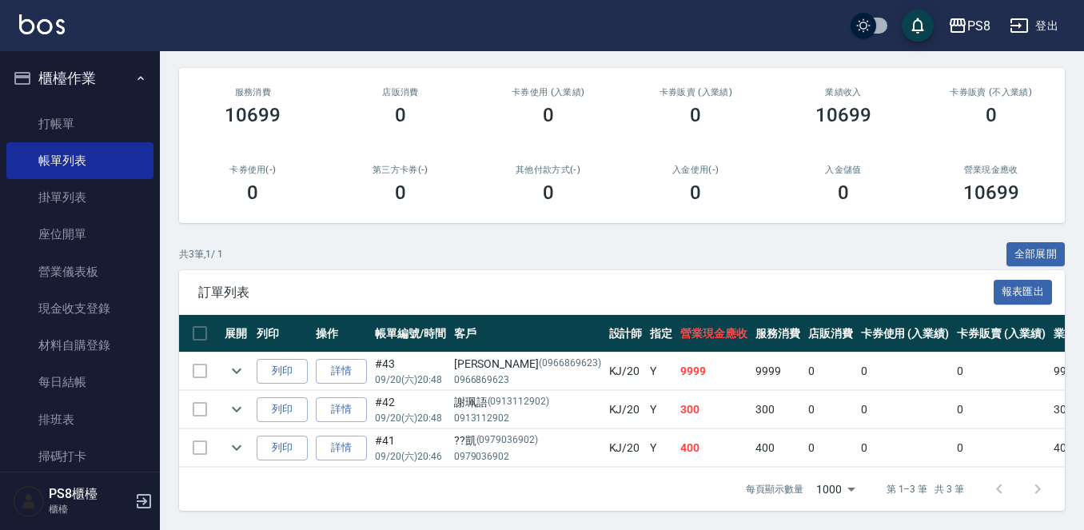
scroll to position [193, 0]
click at [228, 361] on icon "expand row" at bounding box center [236, 370] width 19 height 19
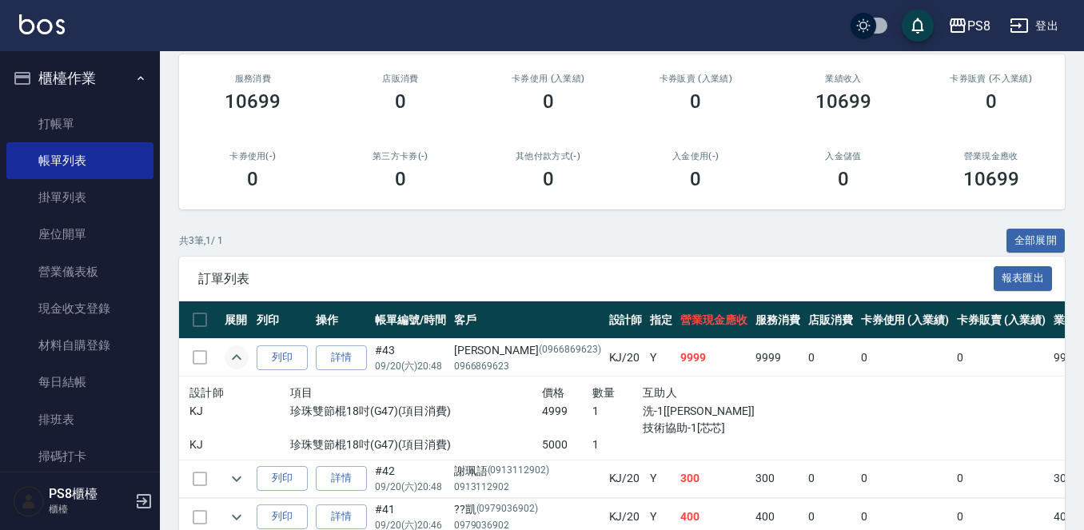
click at [242, 356] on icon "expand row" at bounding box center [236, 357] width 19 height 19
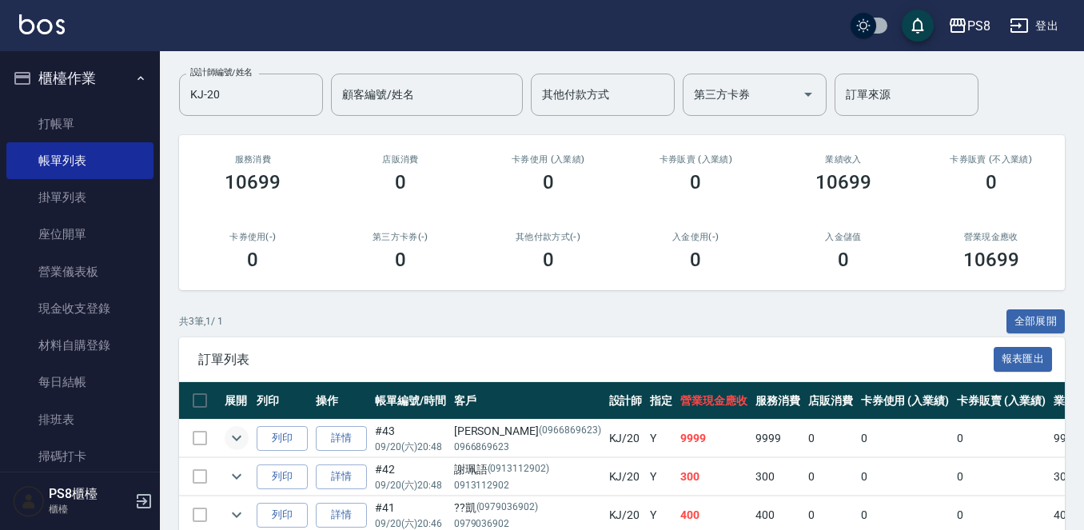
scroll to position [0, 0]
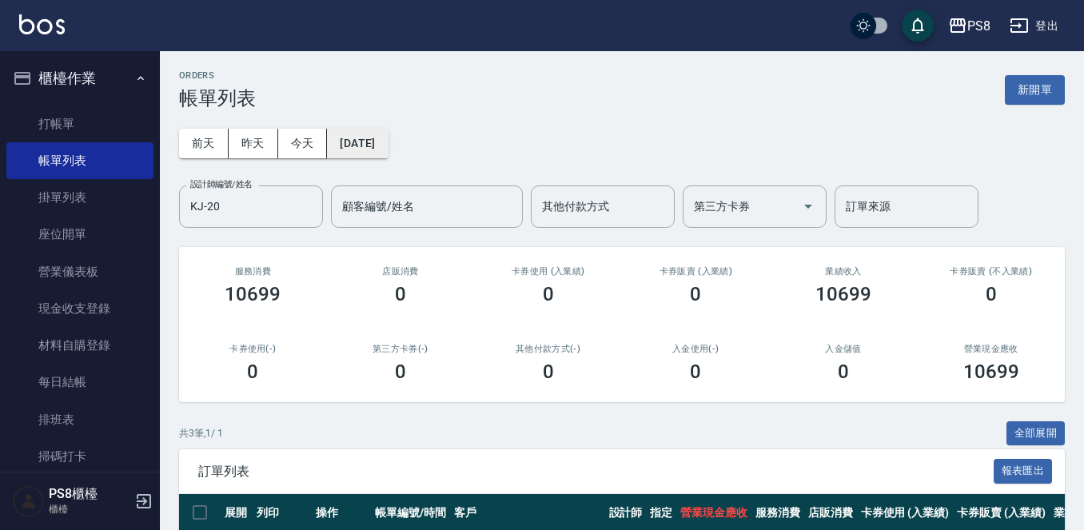
click at [374, 151] on button "2025/09/20" at bounding box center [357, 144] width 61 height 30
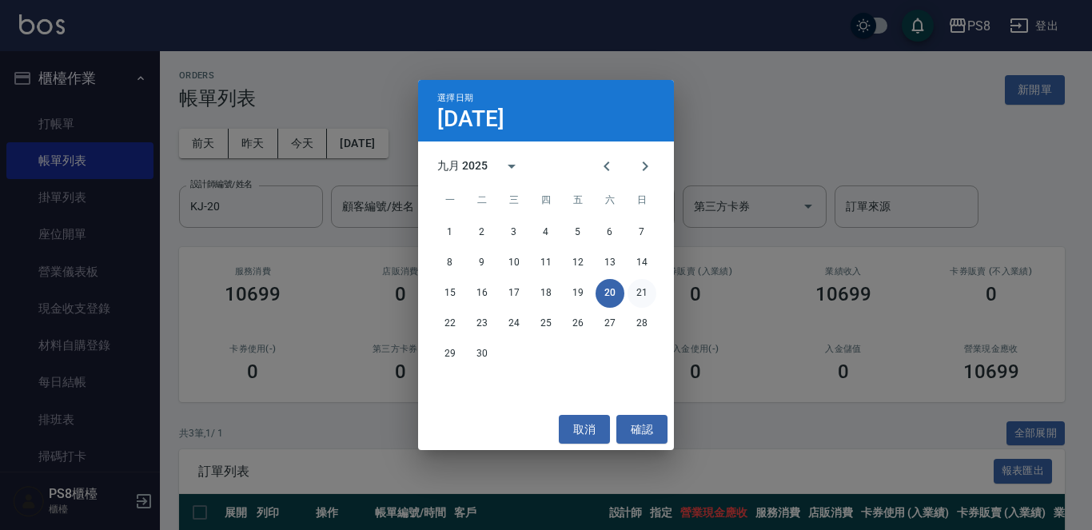
click at [647, 291] on button "21" at bounding box center [642, 293] width 29 height 29
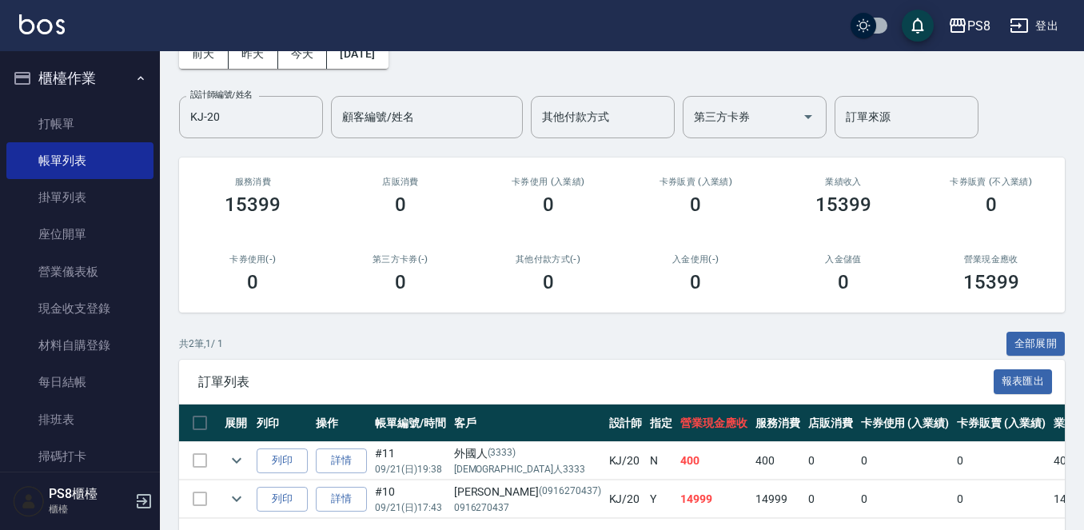
scroll to position [154, 0]
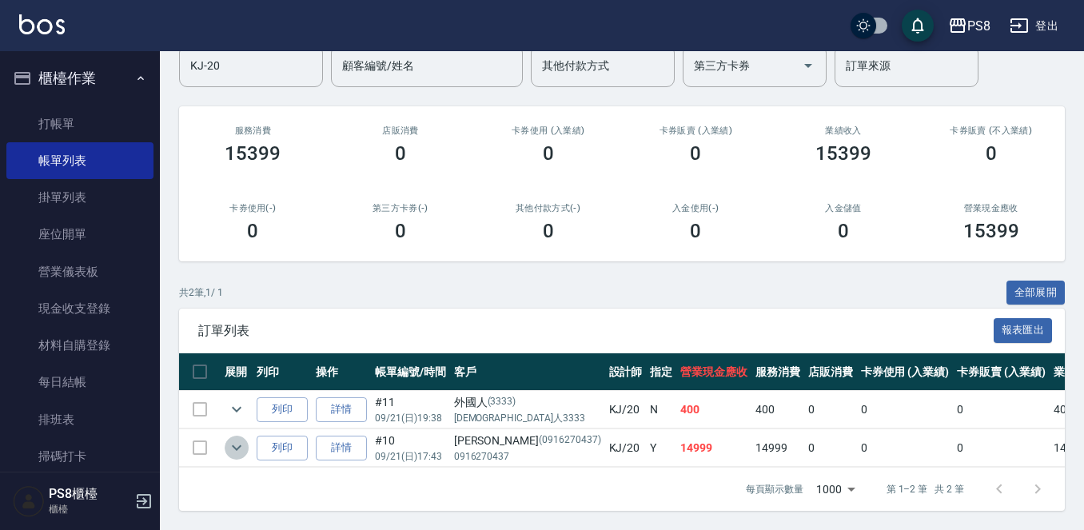
click at [232, 438] on icon "expand row" at bounding box center [236, 447] width 19 height 19
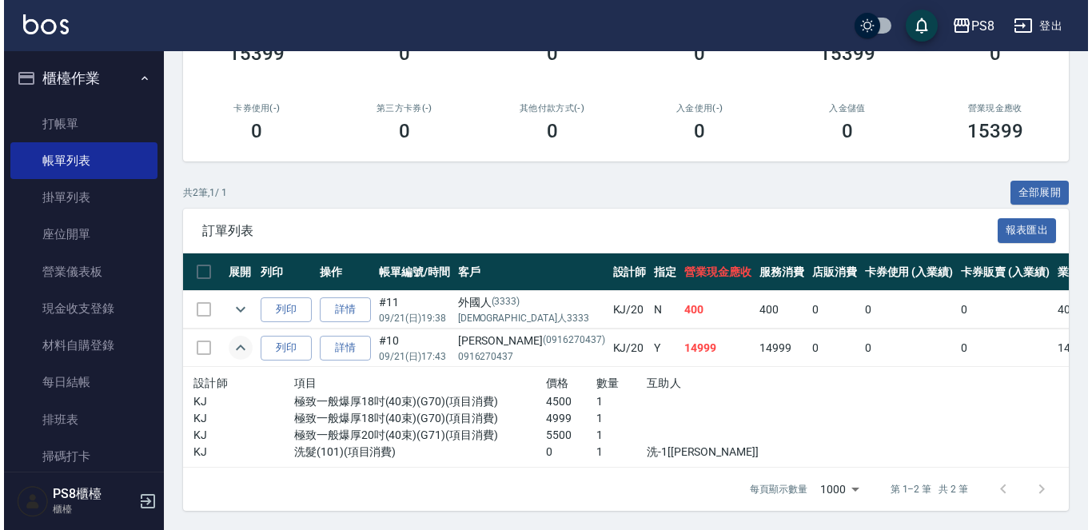
scroll to position [14, 0]
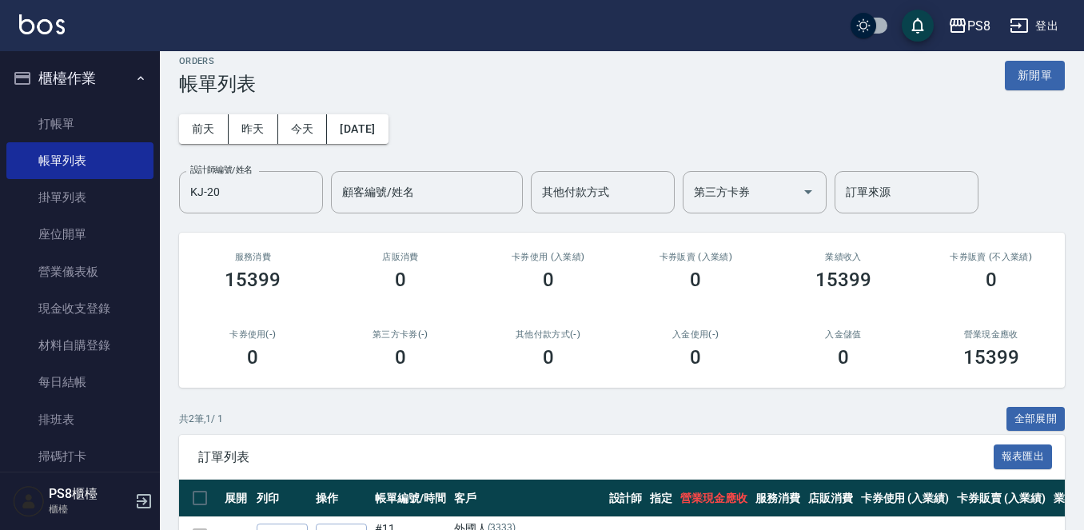
click at [396, 144] on div "前天 昨天 今天 2025/09/21 設計師編號/姓名 KJ-20 設計師編號/姓名 顧客編號/姓名 顧客編號/姓名 其他付款方式 其他付款方式 第三方卡券…" at bounding box center [622, 154] width 886 height 118
click at [388, 133] on button "2025/09/21" at bounding box center [357, 129] width 61 height 30
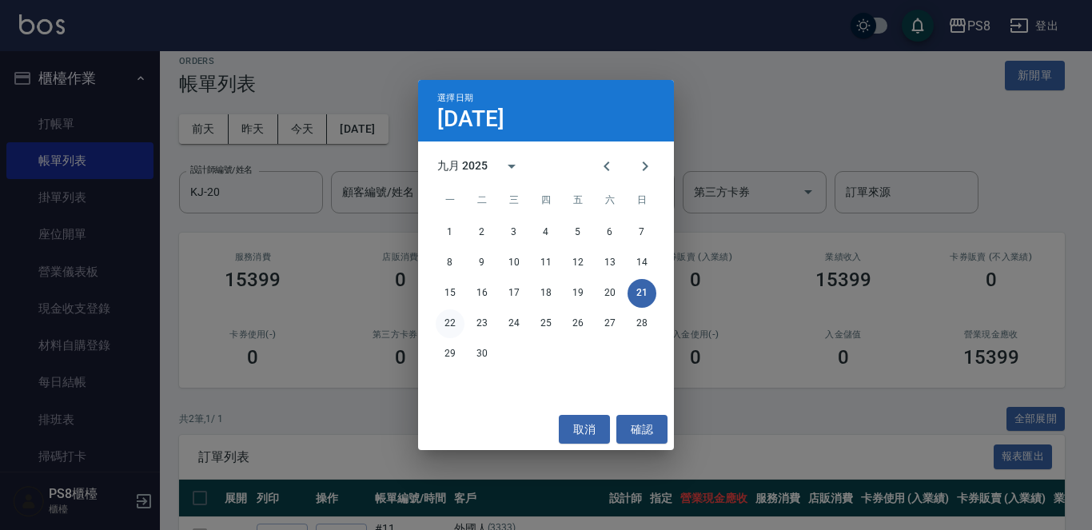
click at [452, 320] on button "22" at bounding box center [450, 323] width 29 height 29
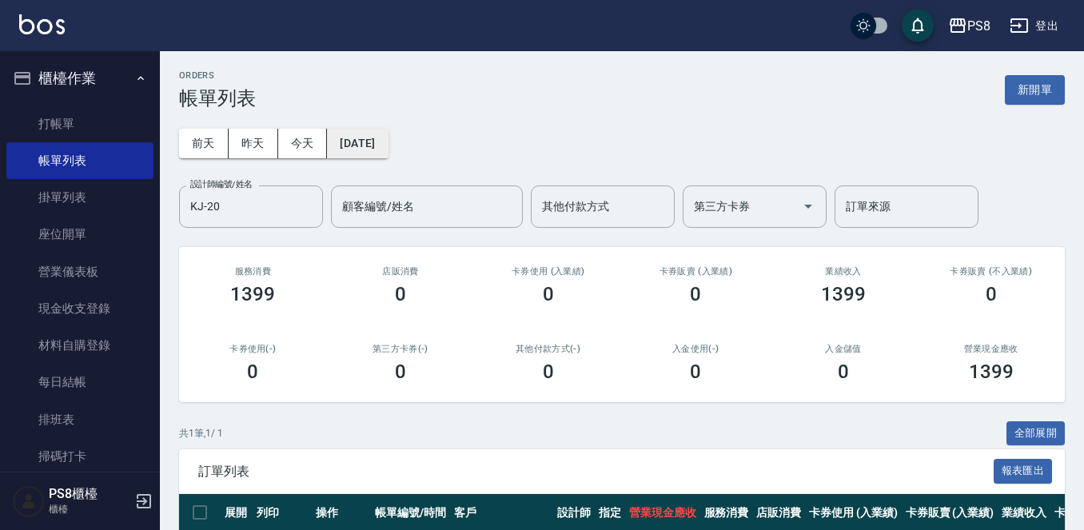
click at [380, 153] on button "2025/09/22" at bounding box center [357, 144] width 61 height 30
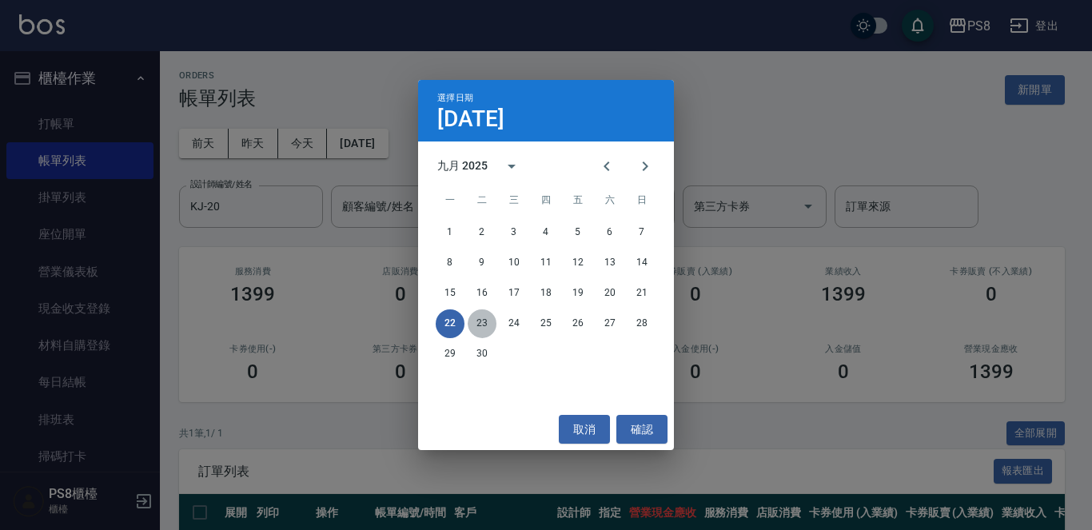
click at [484, 328] on button "23" at bounding box center [482, 323] width 29 height 29
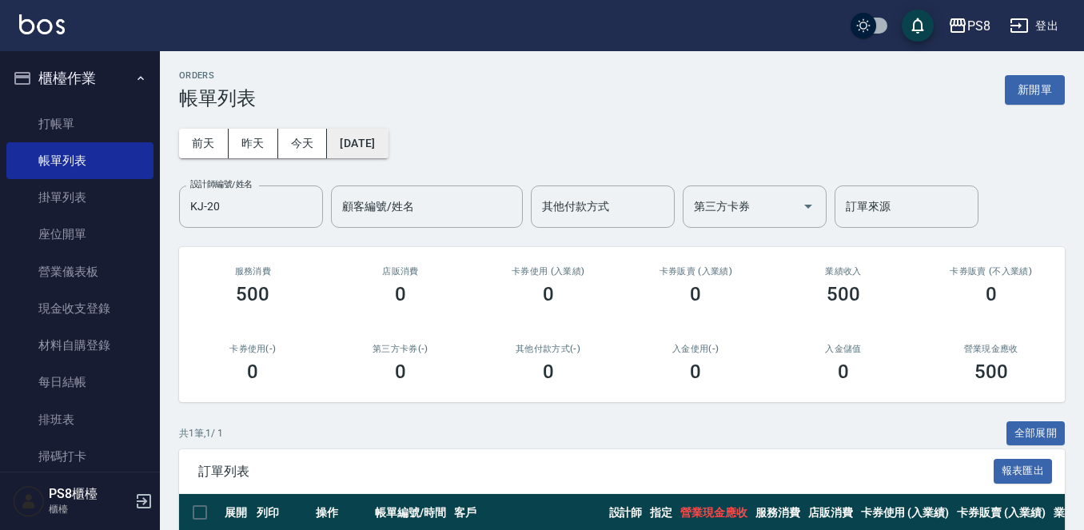
click at [373, 141] on button "2025/09/23" at bounding box center [357, 144] width 61 height 30
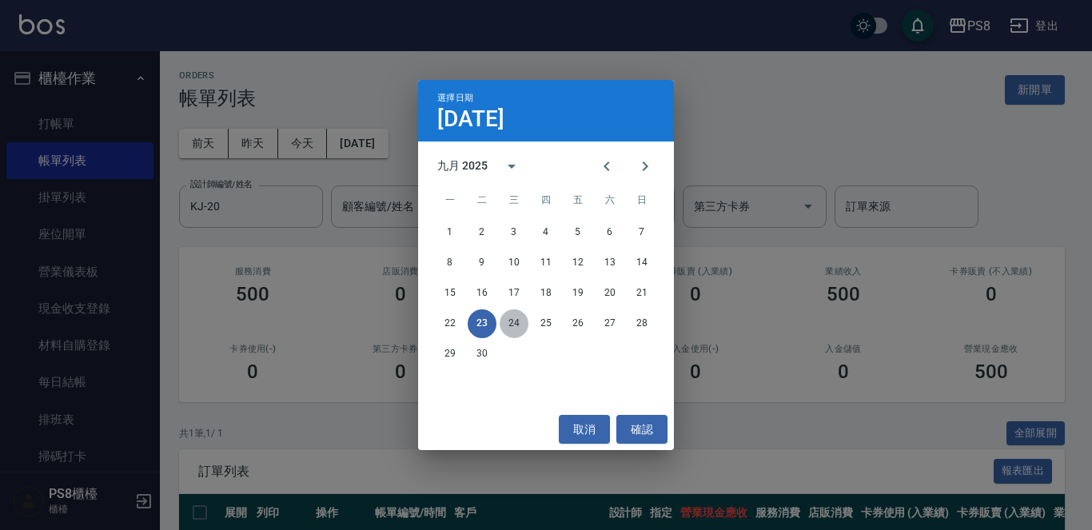
click at [523, 325] on button "24" at bounding box center [514, 323] width 29 height 29
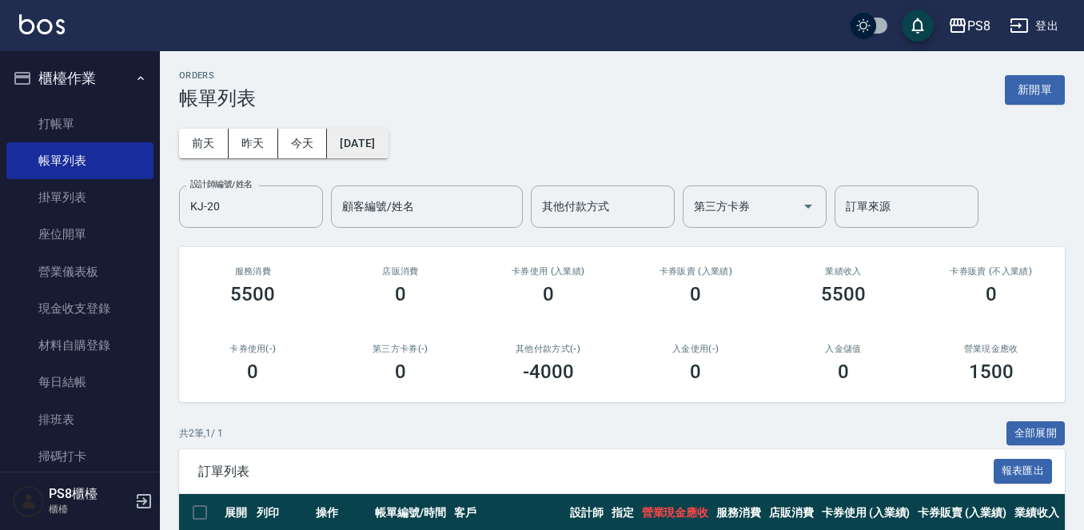
click at [378, 140] on button "2025/09/24" at bounding box center [357, 144] width 61 height 30
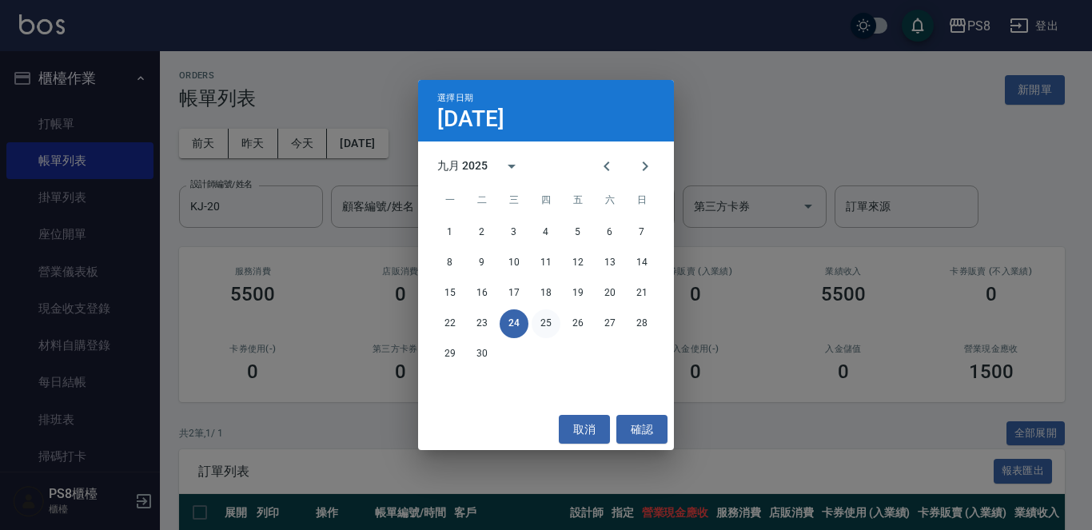
click at [547, 335] on button "25" at bounding box center [546, 323] width 29 height 29
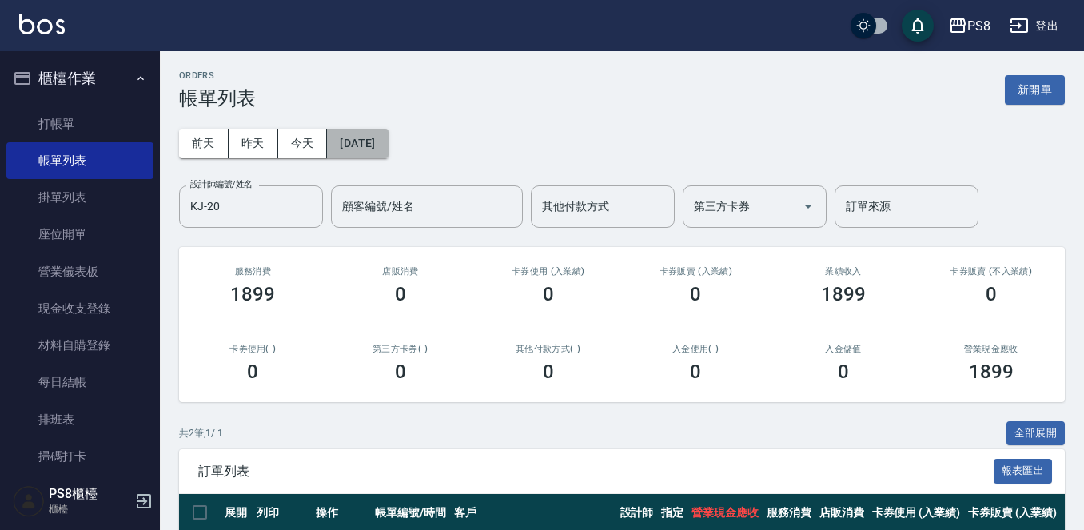
click at [368, 138] on button "2025/09/25" at bounding box center [357, 144] width 61 height 30
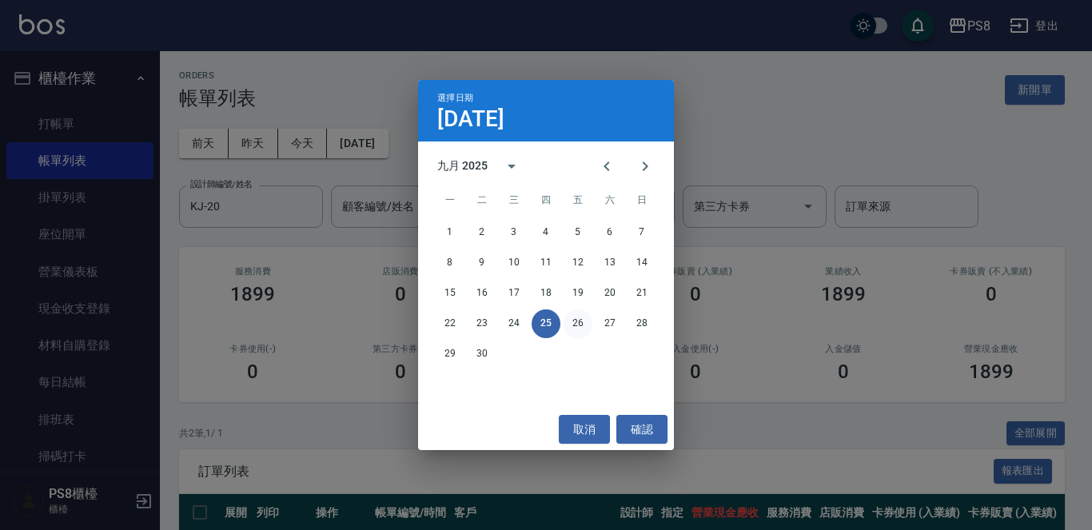
click at [580, 329] on button "26" at bounding box center [578, 323] width 29 height 29
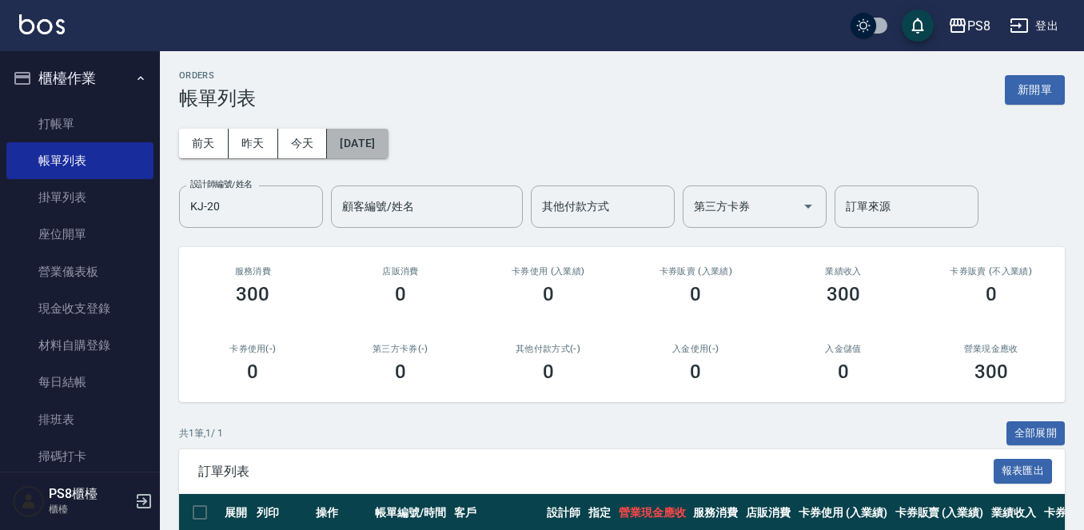
click at [361, 155] on button "2025/09/26" at bounding box center [357, 144] width 61 height 30
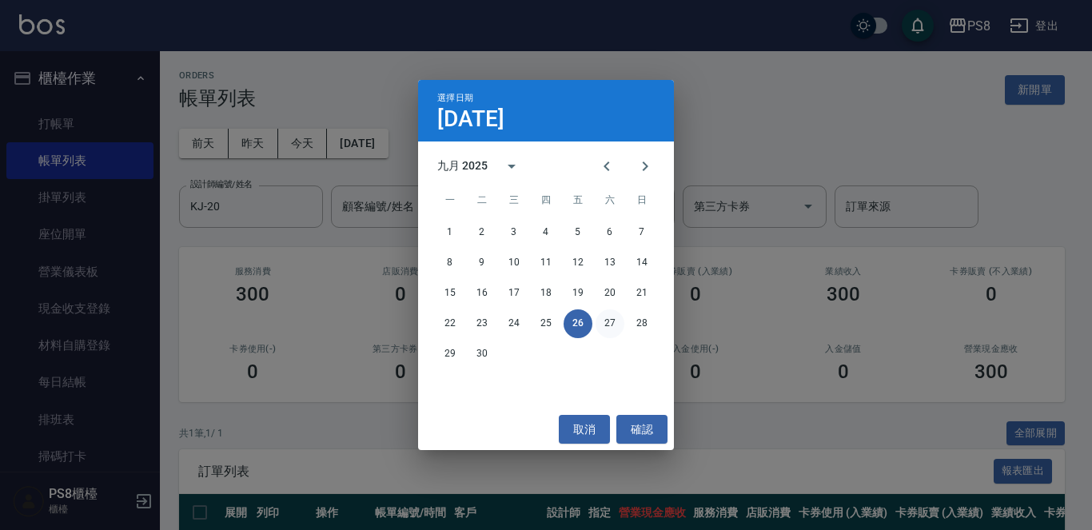
click at [609, 320] on button "27" at bounding box center [610, 323] width 29 height 29
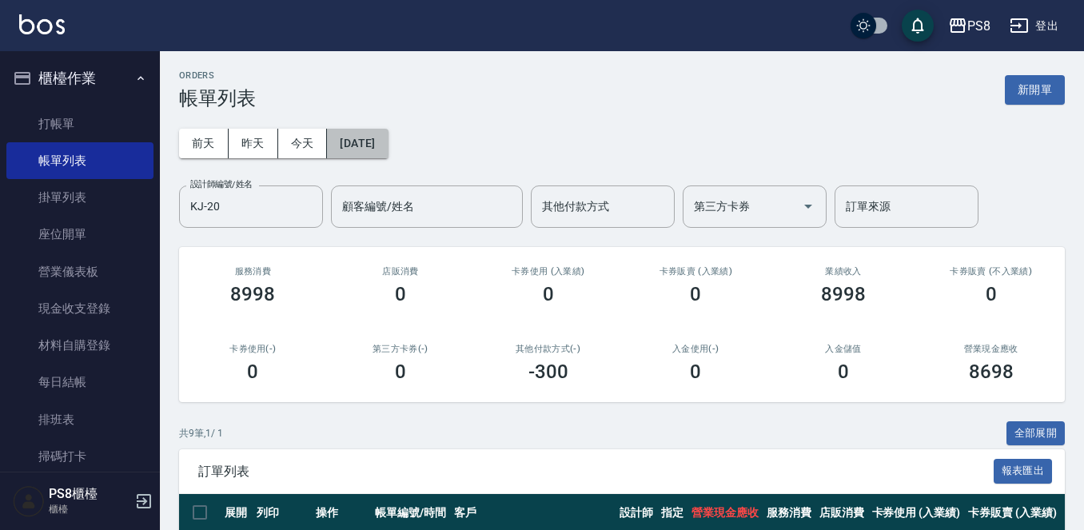
click at [373, 144] on button "2025/09/27" at bounding box center [357, 144] width 61 height 30
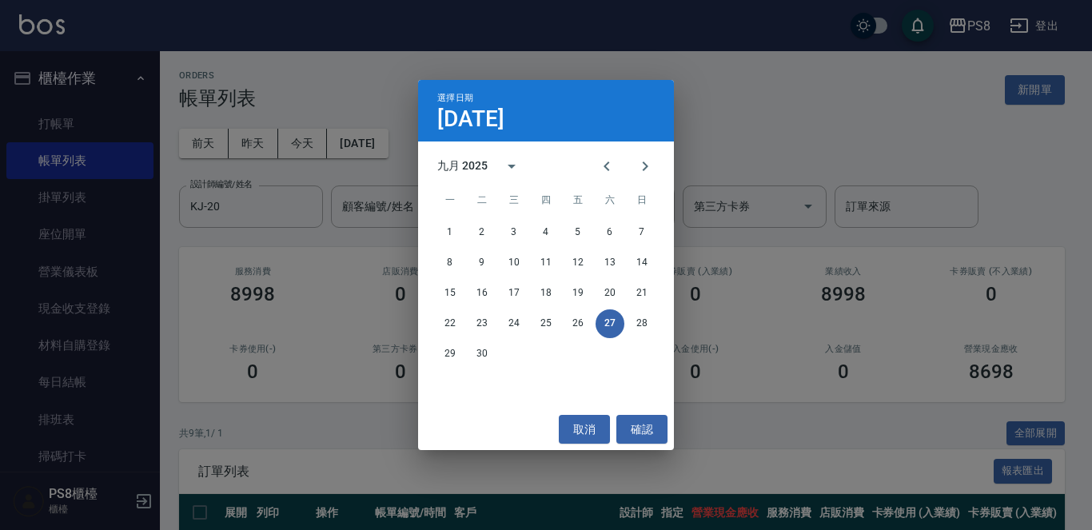
click at [863, 329] on div "選擇日期 9月27日 九月 2025 一 二 三 四 五 六 日 1 2 3 4 5 6 7 8 9 10 11 12 13 14 15 16 17 18 1…" at bounding box center [546, 265] width 1092 height 530
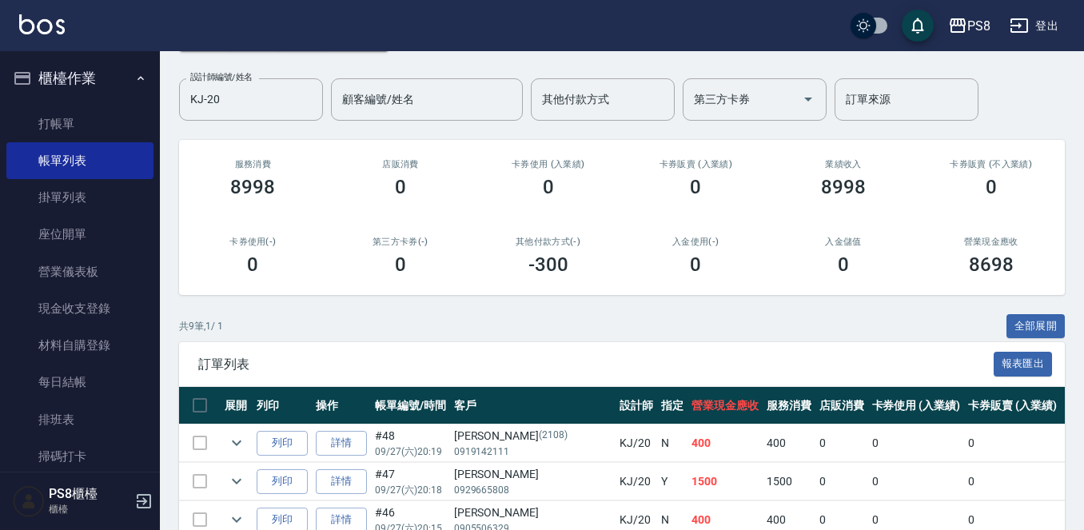
scroll to position [400, 0]
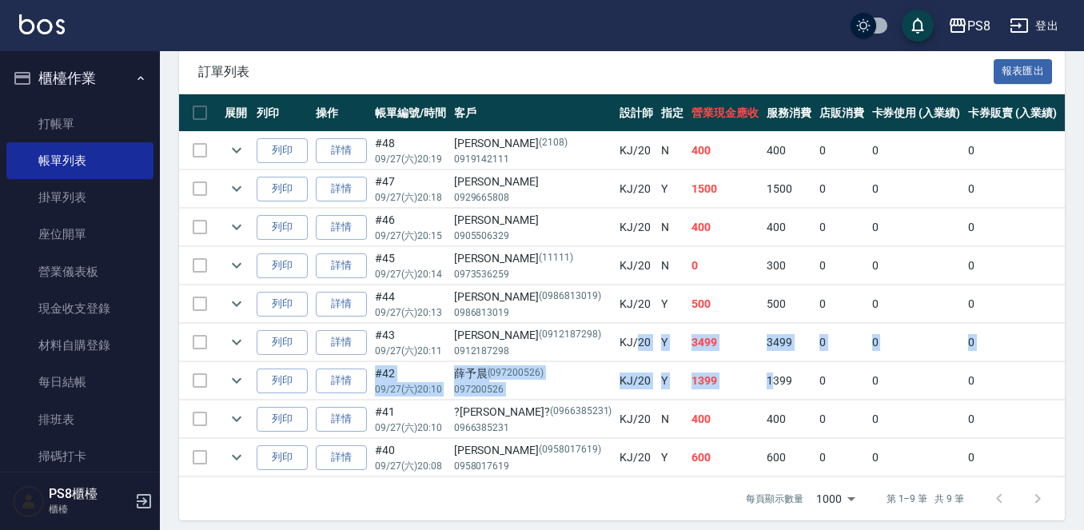
drag, startPoint x: 577, startPoint y: 345, endPoint x: 712, endPoint y: 392, distance: 143.1
click at [712, 392] on tbody "列印 詳情 #48 09/27 (六) 20:19 陳彥齊 (2108) 0919142111 KJ /20 N 400 400 0 0 0 400 0 0 …" at bounding box center [888, 304] width 1419 height 345
click at [763, 392] on td "1399" at bounding box center [789, 381] width 53 height 38
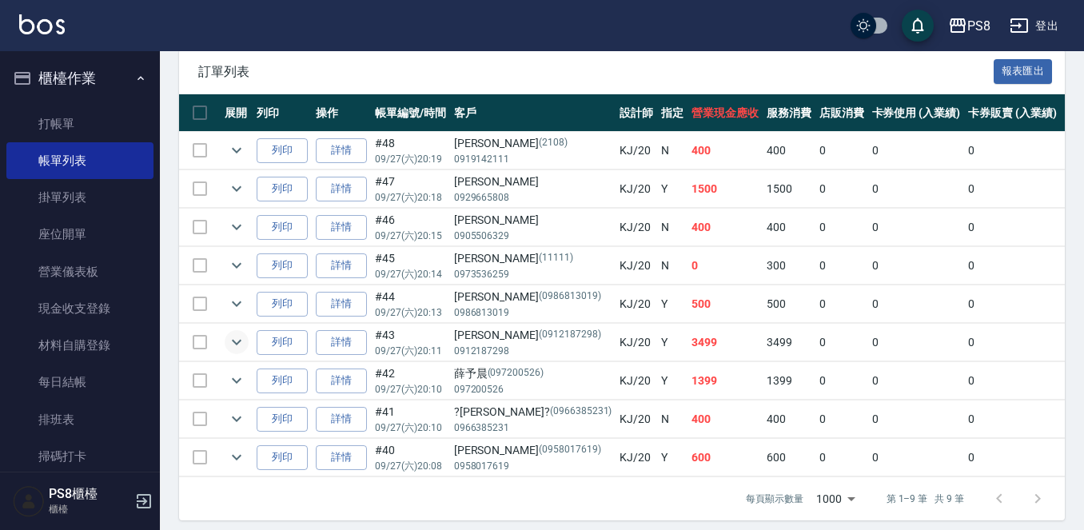
click at [237, 338] on icon "expand row" at bounding box center [236, 342] width 19 height 19
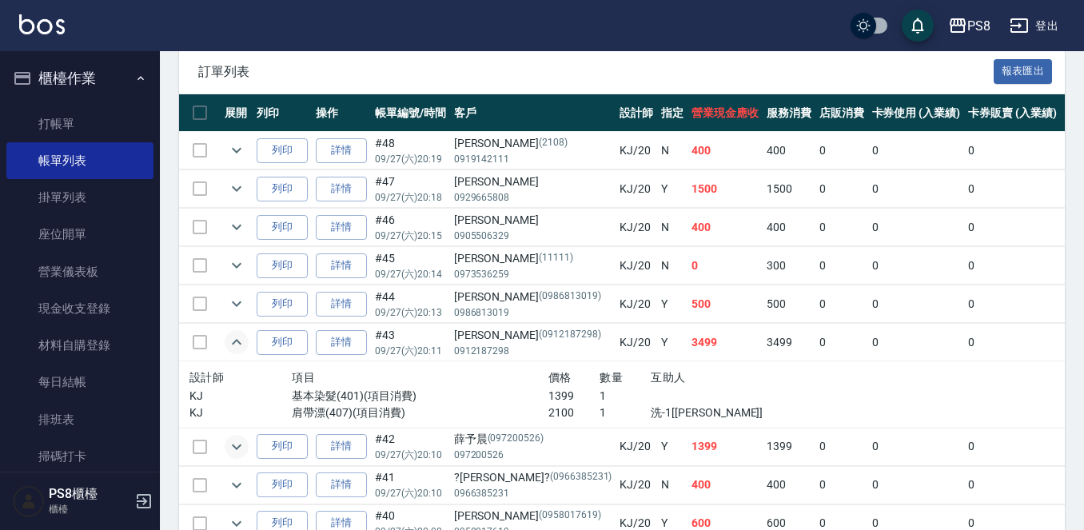
click at [241, 451] on icon "expand row" at bounding box center [236, 446] width 19 height 19
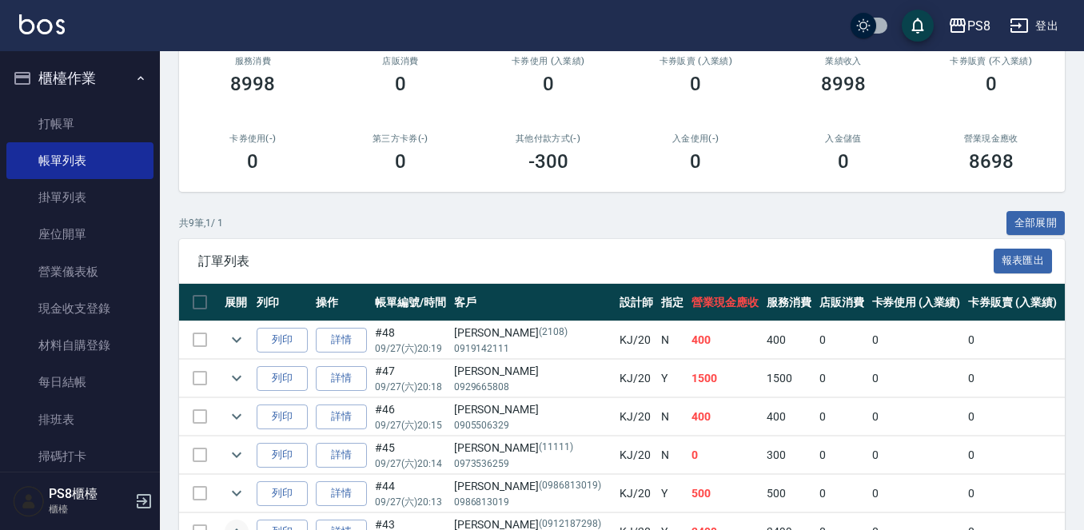
scroll to position [0, 0]
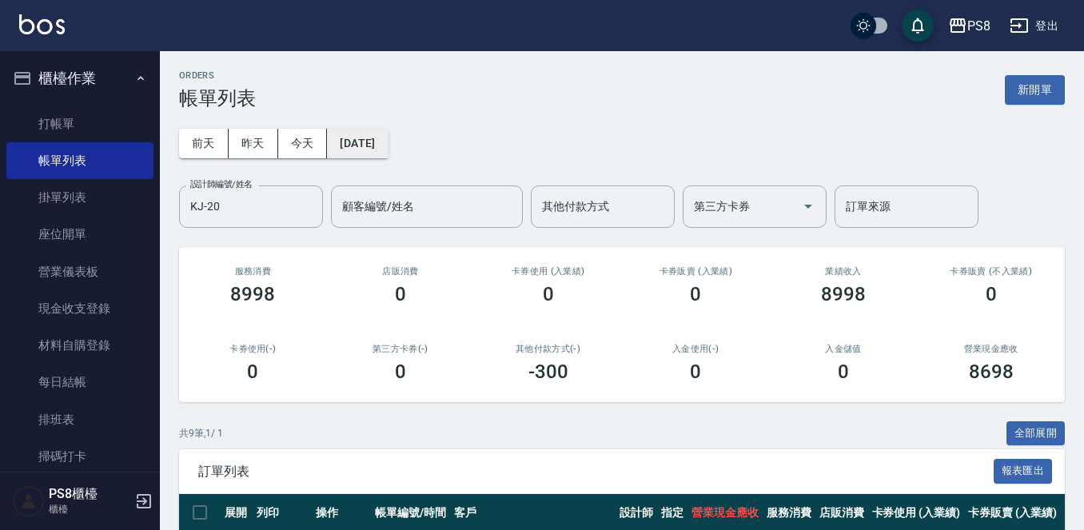
click at [380, 143] on button "2025/09/27" at bounding box center [357, 144] width 61 height 30
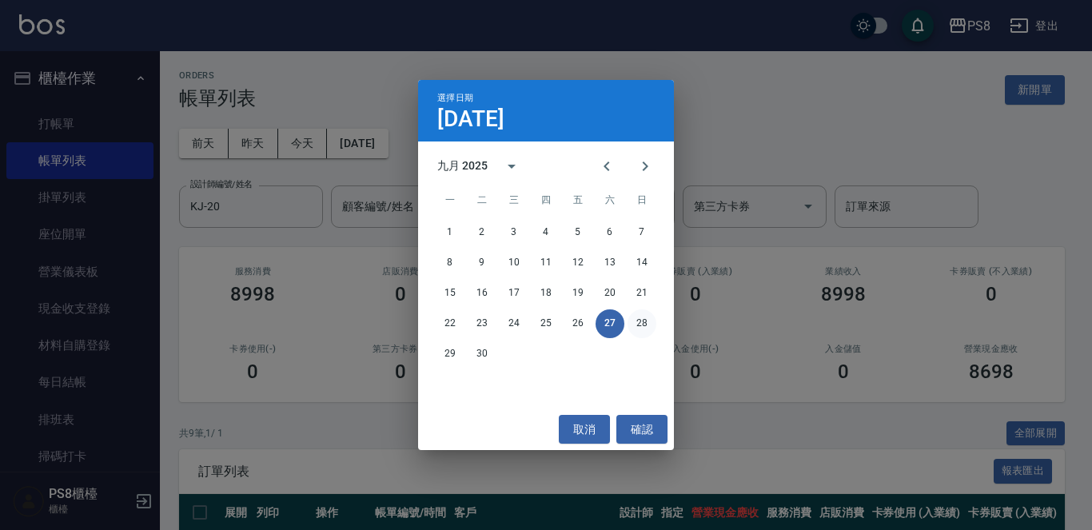
click at [647, 321] on button "28" at bounding box center [642, 323] width 29 height 29
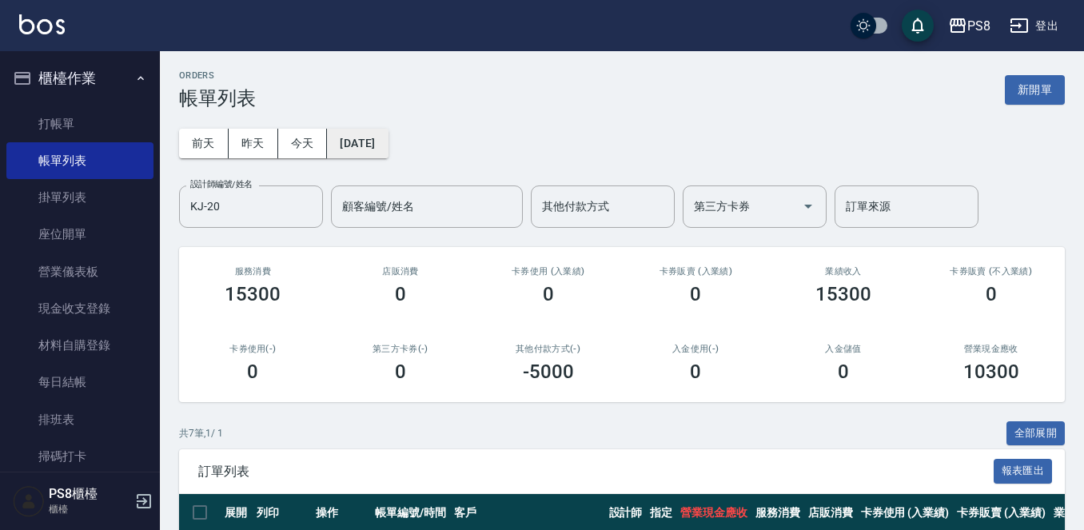
click at [341, 138] on button "2025/09/28" at bounding box center [357, 144] width 61 height 30
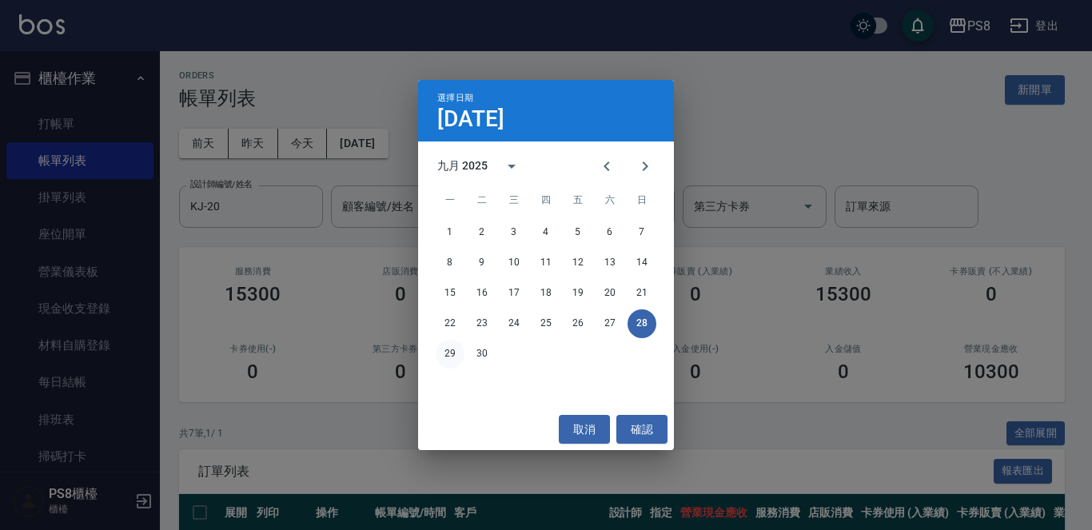
click at [454, 353] on button "29" at bounding box center [450, 354] width 29 height 29
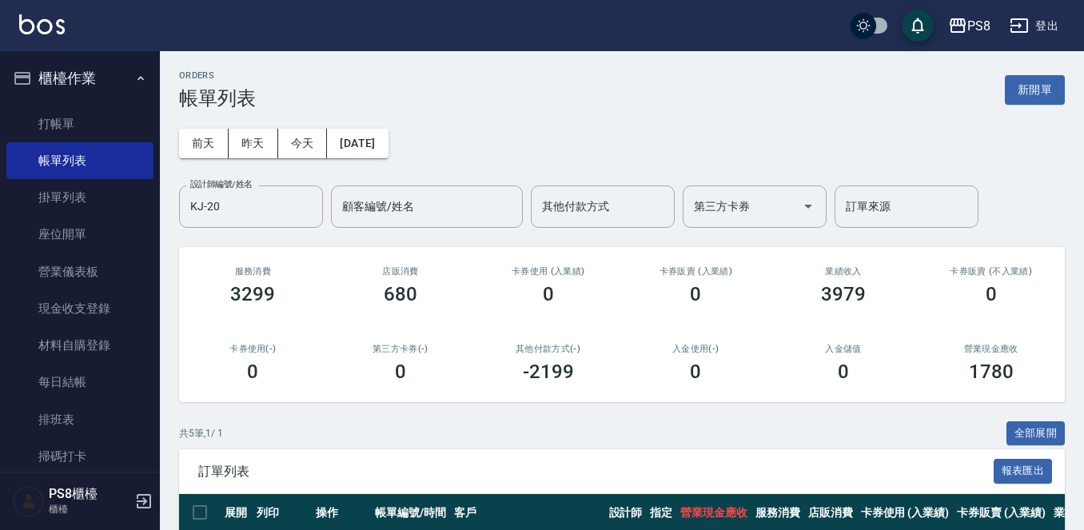
scroll to position [269, 0]
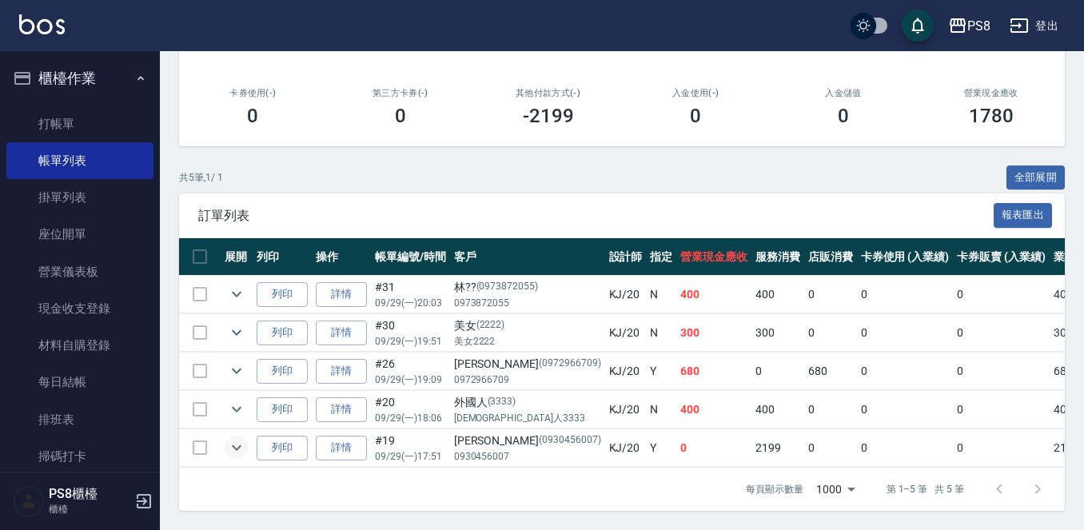
click at [230, 438] on icon "expand row" at bounding box center [236, 447] width 19 height 19
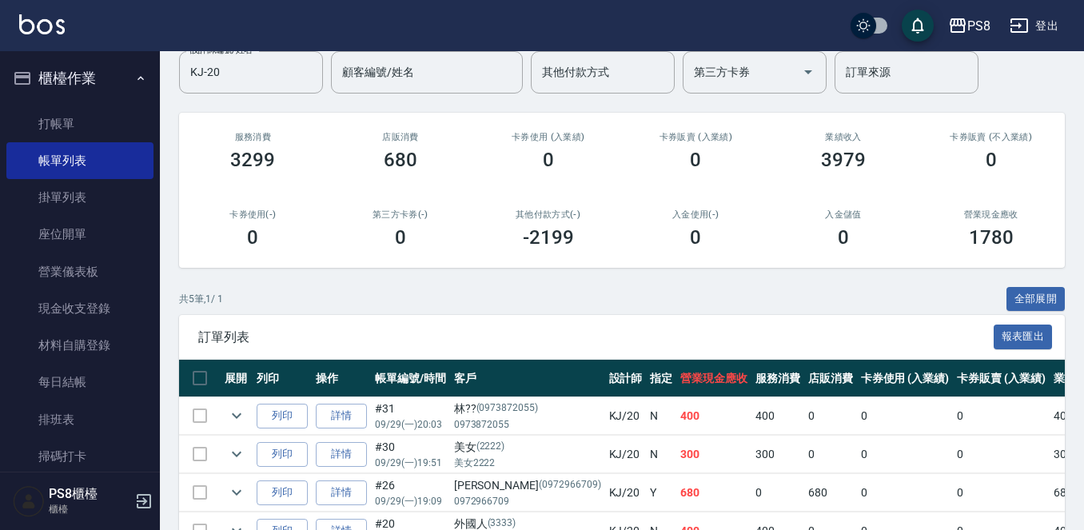
scroll to position [0, 0]
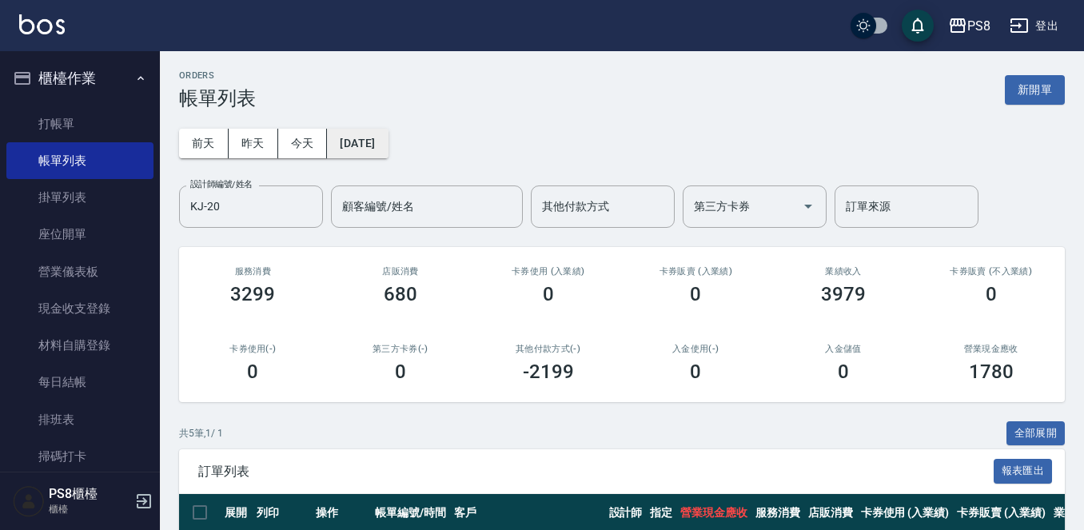
click at [388, 150] on button "2025/09/29" at bounding box center [357, 144] width 61 height 30
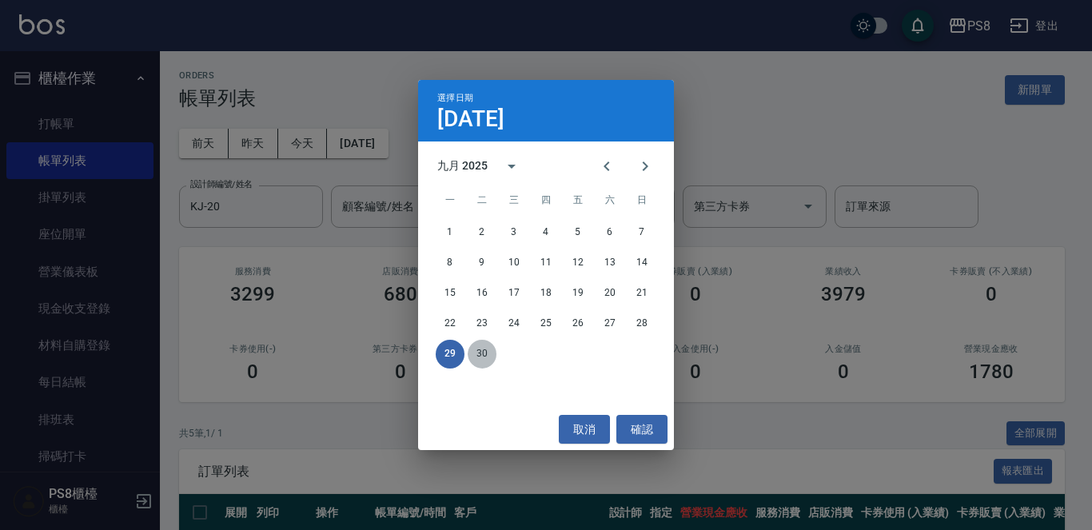
click at [482, 353] on button "30" at bounding box center [482, 354] width 29 height 29
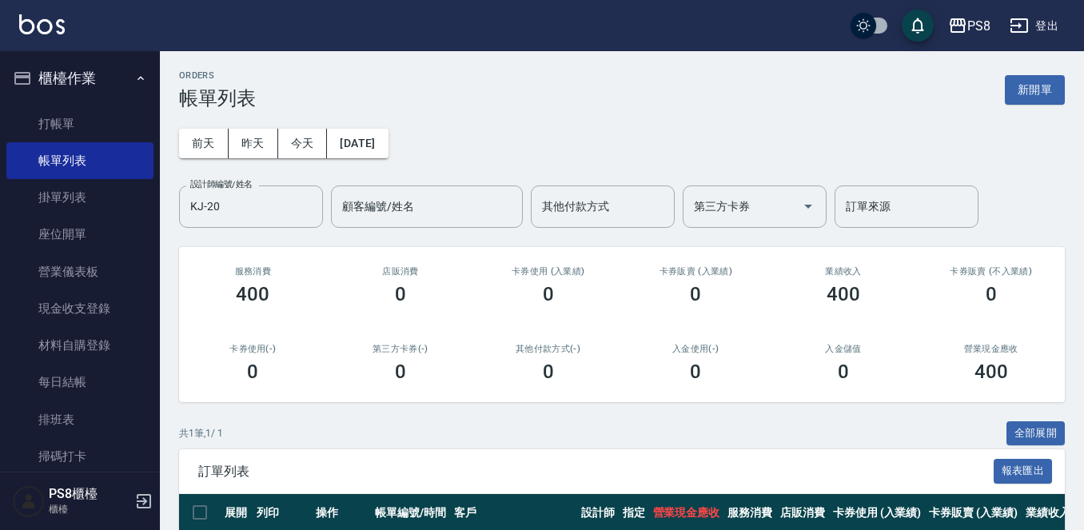
scroll to position [116, 0]
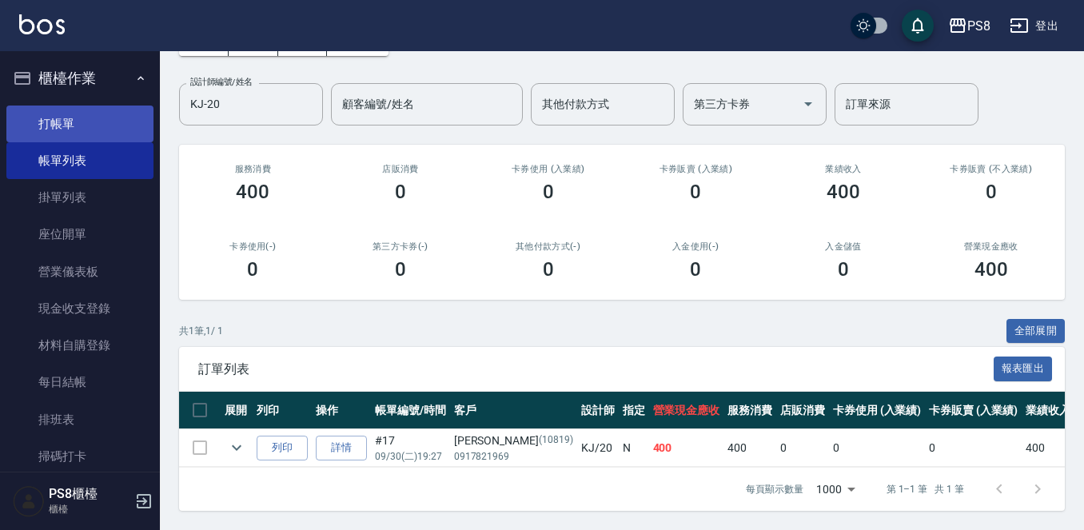
click at [78, 110] on link "打帳單" at bounding box center [79, 124] width 147 height 37
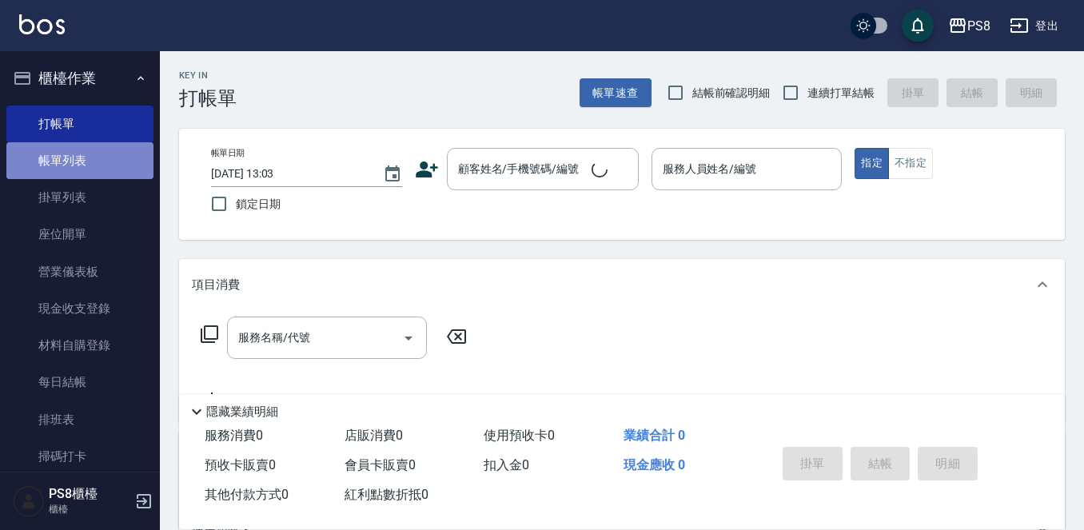
click at [93, 152] on link "帳單列表" at bounding box center [79, 160] width 147 height 37
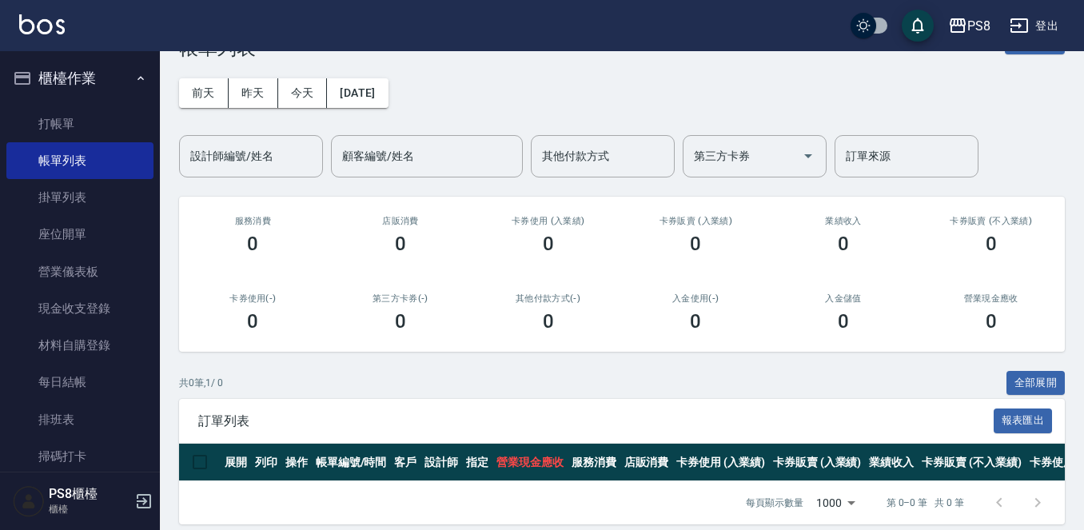
scroll to position [78, 0]
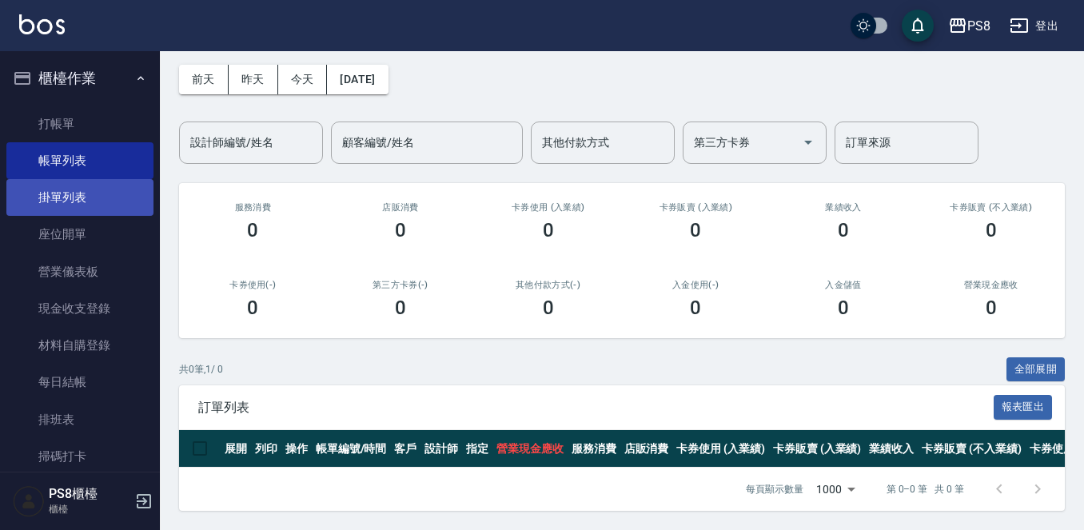
click at [64, 199] on link "掛單列表" at bounding box center [79, 197] width 147 height 37
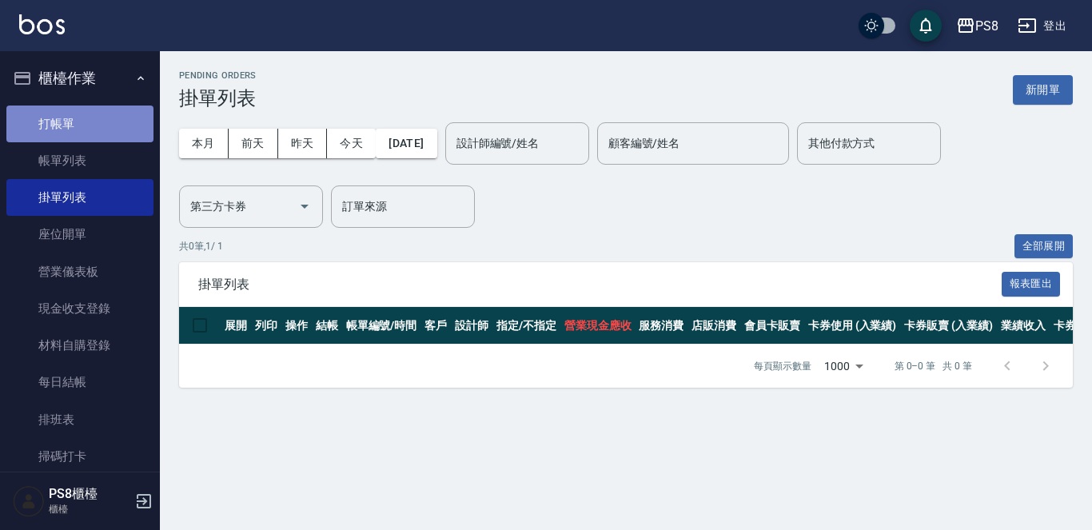
click at [98, 130] on link "打帳單" at bounding box center [79, 124] width 147 height 37
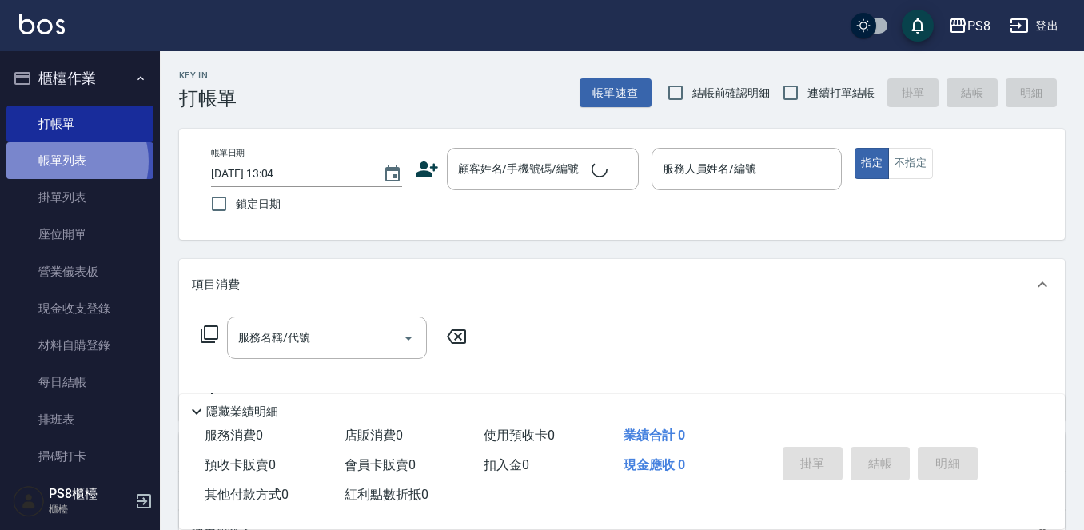
click at [67, 161] on link "帳單列表" at bounding box center [79, 160] width 147 height 37
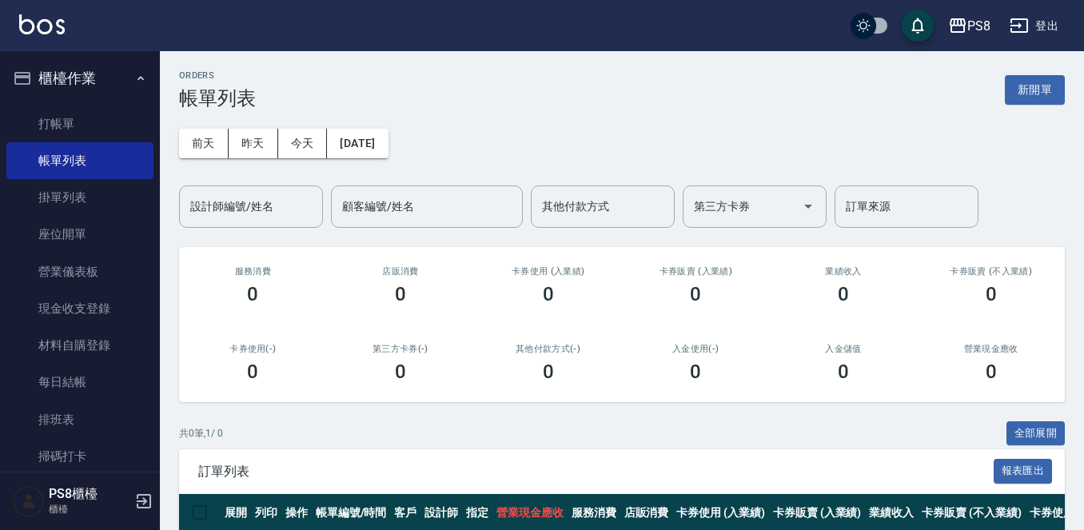
scroll to position [78, 0]
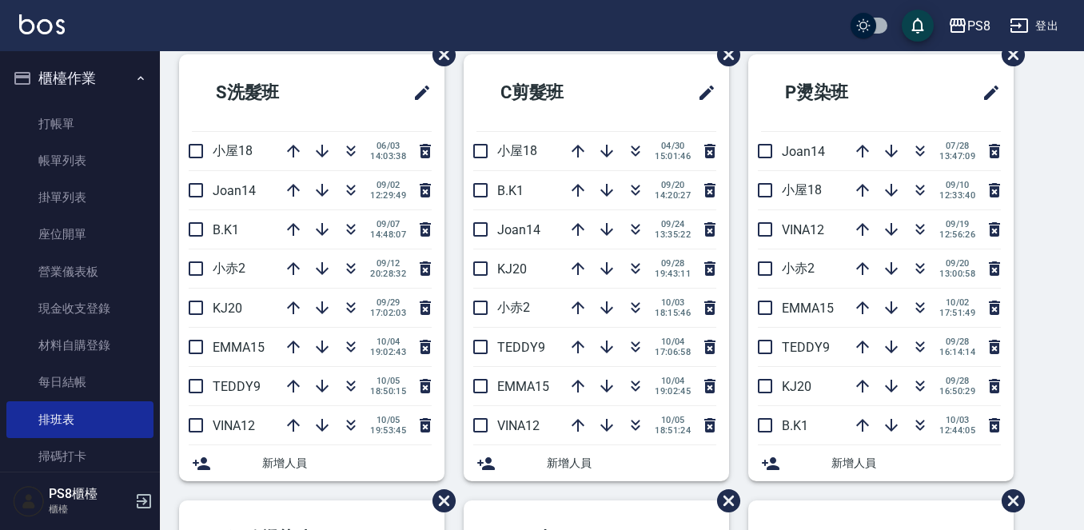
scroll to position [240, 0]
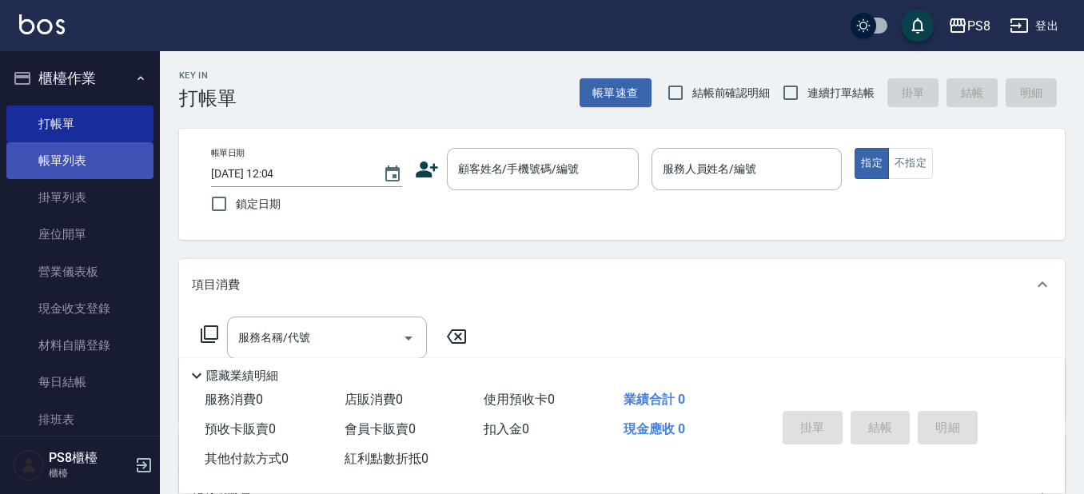
click at [114, 142] on ul "打帳單 帳單列表 掛單列表 座位開單 營業儀表板 現金收支登錄 材料自購登錄 每日結帳 排班表 掃碼打卡" at bounding box center [79, 290] width 147 height 383
click at [107, 157] on link "帳單列表" at bounding box center [79, 160] width 147 height 37
